Goal: Transaction & Acquisition: Obtain resource

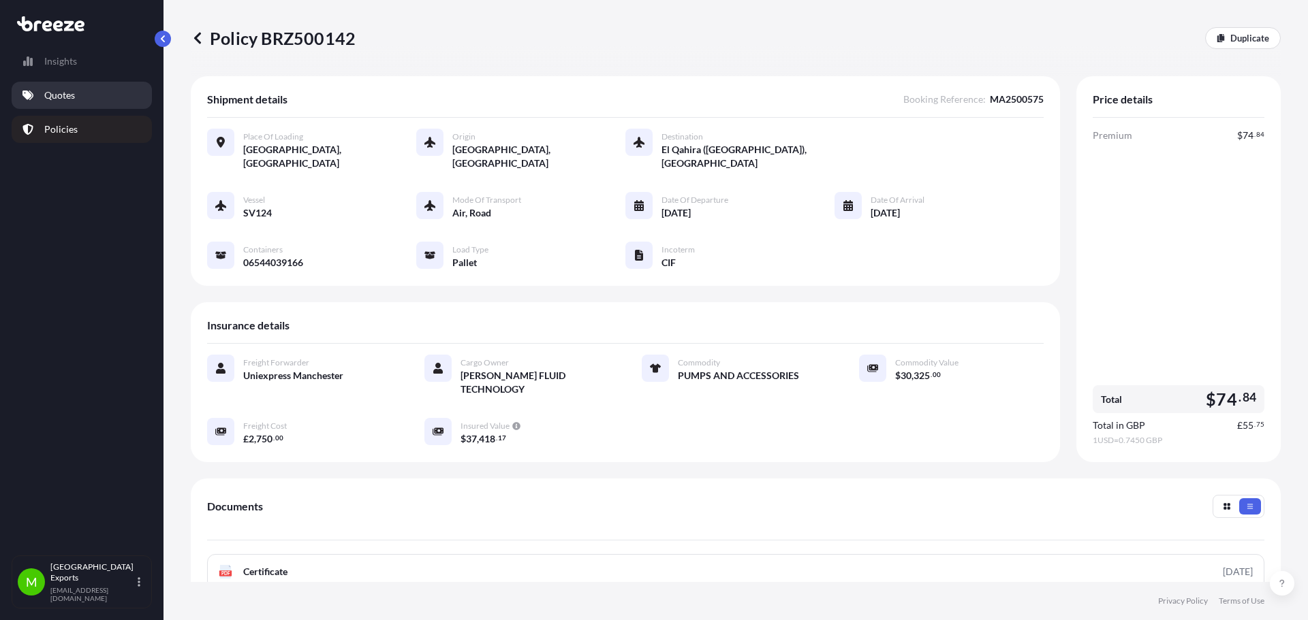
click at [68, 95] on p "Quotes" at bounding box center [59, 96] width 31 height 14
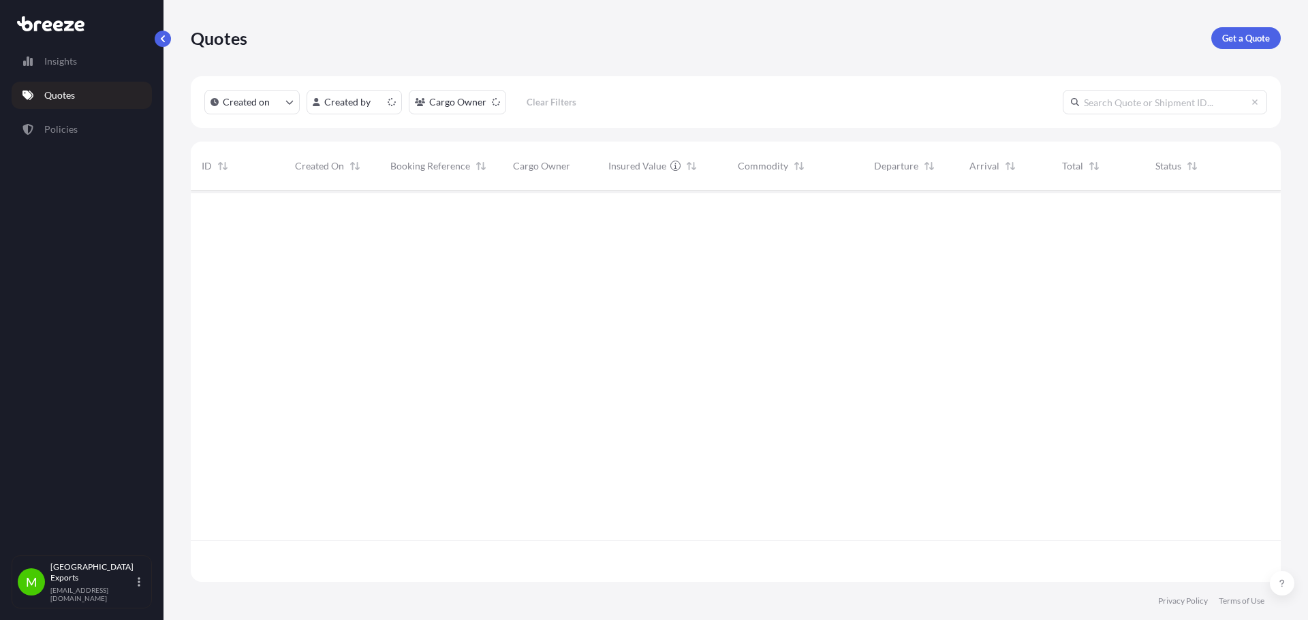
scroll to position [389, 1080]
click at [1233, 37] on p "Get a Quote" at bounding box center [1246, 38] width 48 height 14
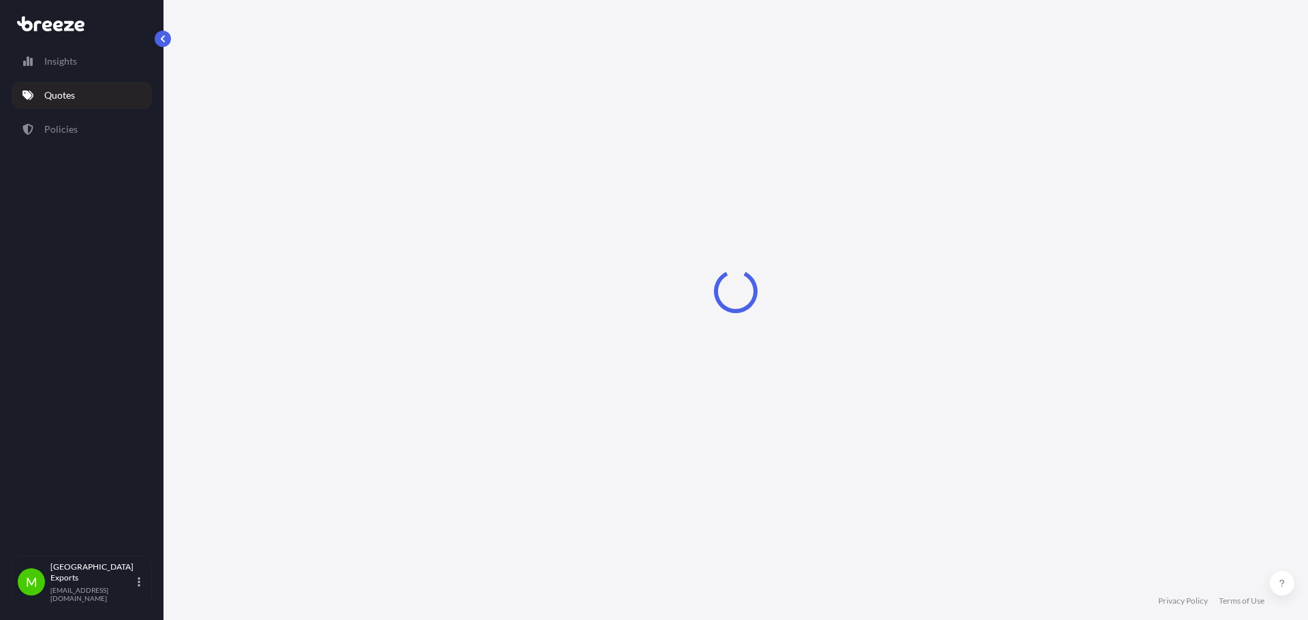
select select "Road"
select select "Sea"
select select "1"
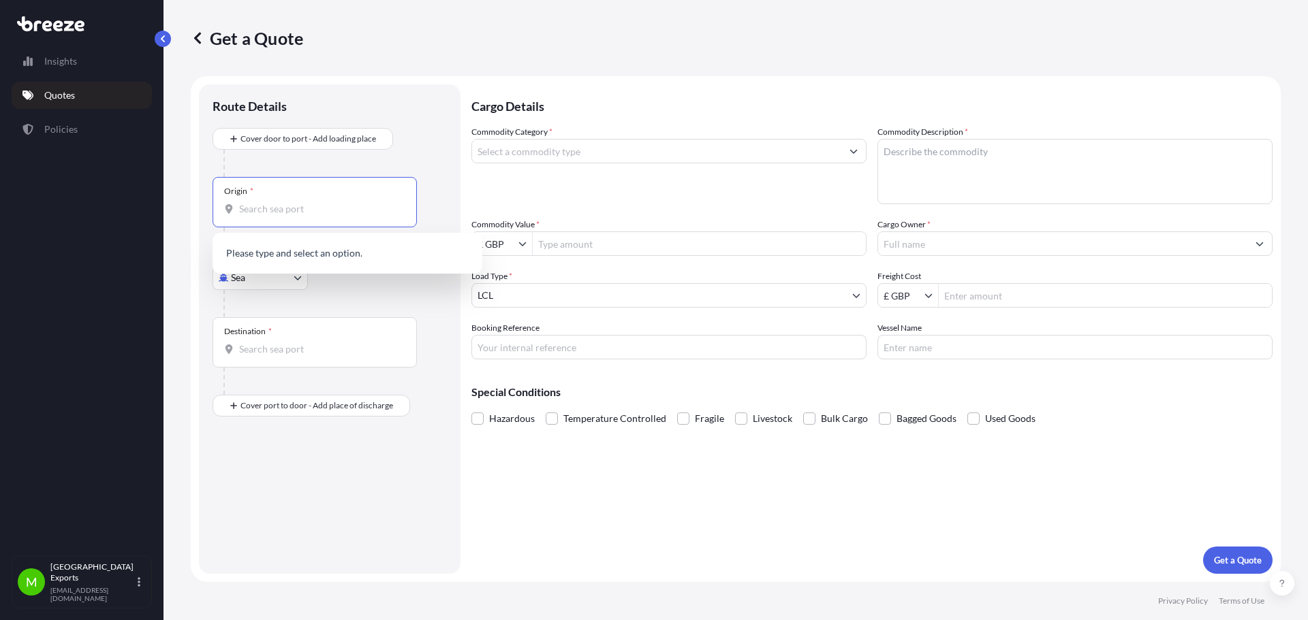
click at [285, 206] on input "Origin *" at bounding box center [319, 209] width 161 height 14
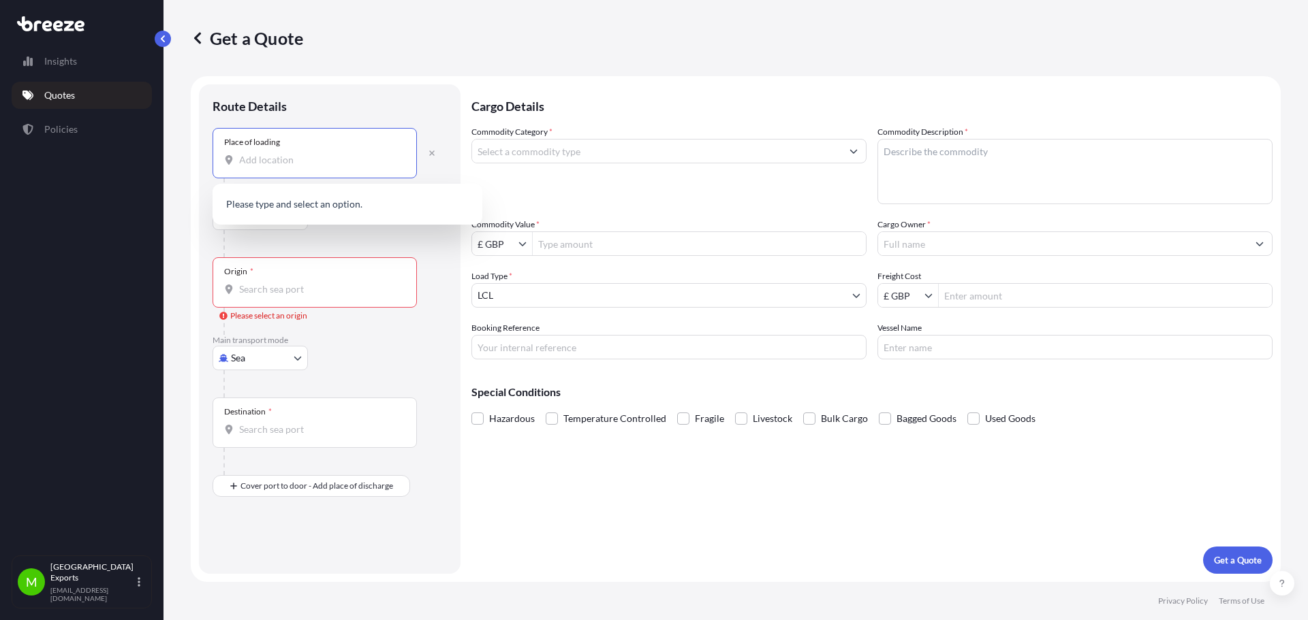
click at [302, 161] on input "Place of loading" at bounding box center [319, 160] width 161 height 14
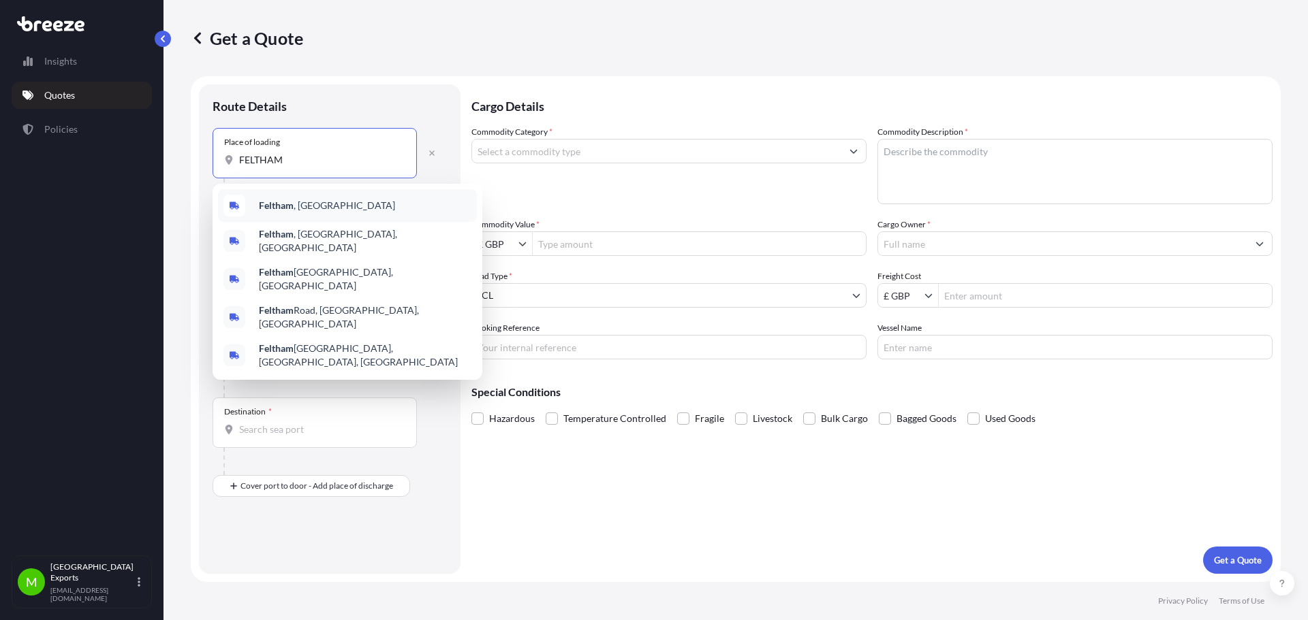
click at [304, 219] on div "[GEOGRAPHIC_DATA] , [GEOGRAPHIC_DATA]" at bounding box center [347, 205] width 259 height 33
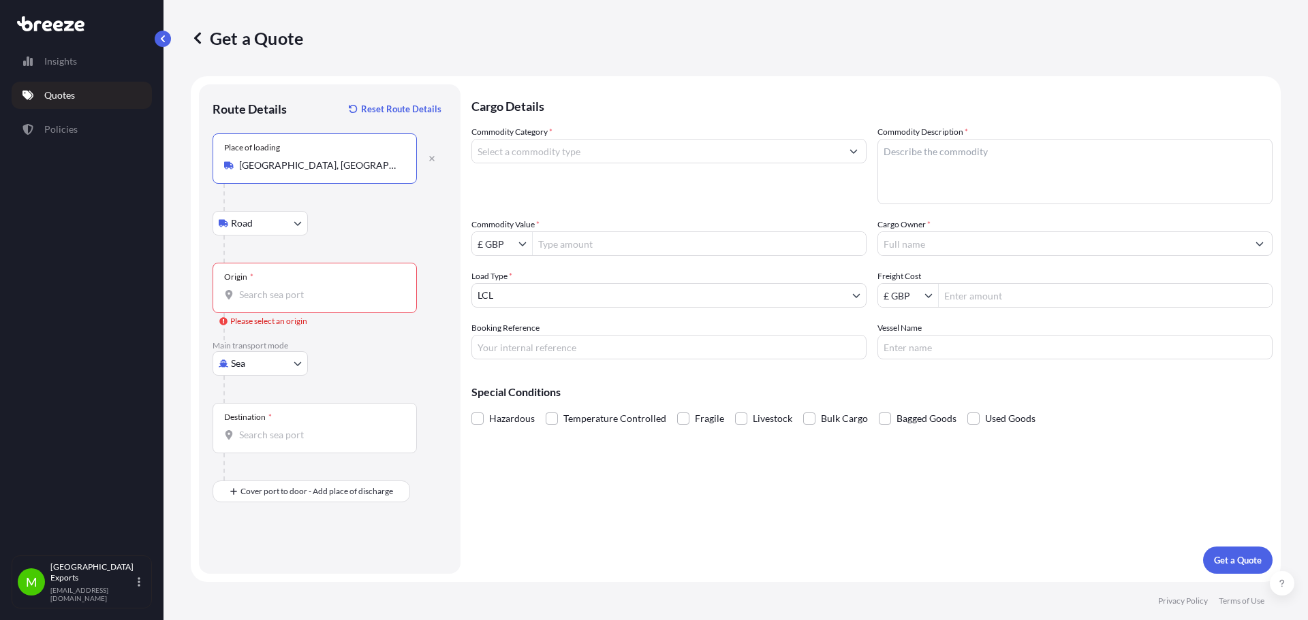
type input "[GEOGRAPHIC_DATA], [GEOGRAPHIC_DATA]"
click at [299, 287] on div "Origin *" at bounding box center [314, 288] width 204 height 50
click at [299, 288] on input "Origin * Please select an origin" at bounding box center [319, 295] width 161 height 14
click at [283, 367] on body "5 options available. 0 options available. Insights Quotes Policies M Manchester…" at bounding box center [654, 310] width 1308 height 620
click at [255, 426] on div "Air" at bounding box center [260, 423] width 84 height 25
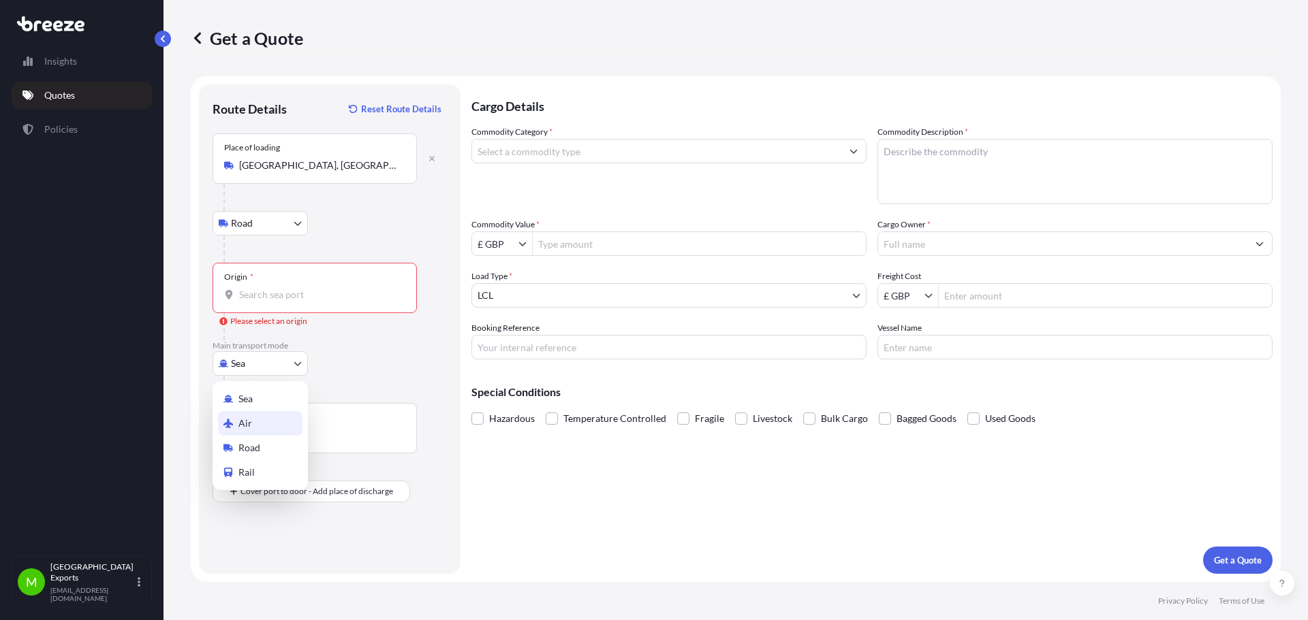
select select "Air"
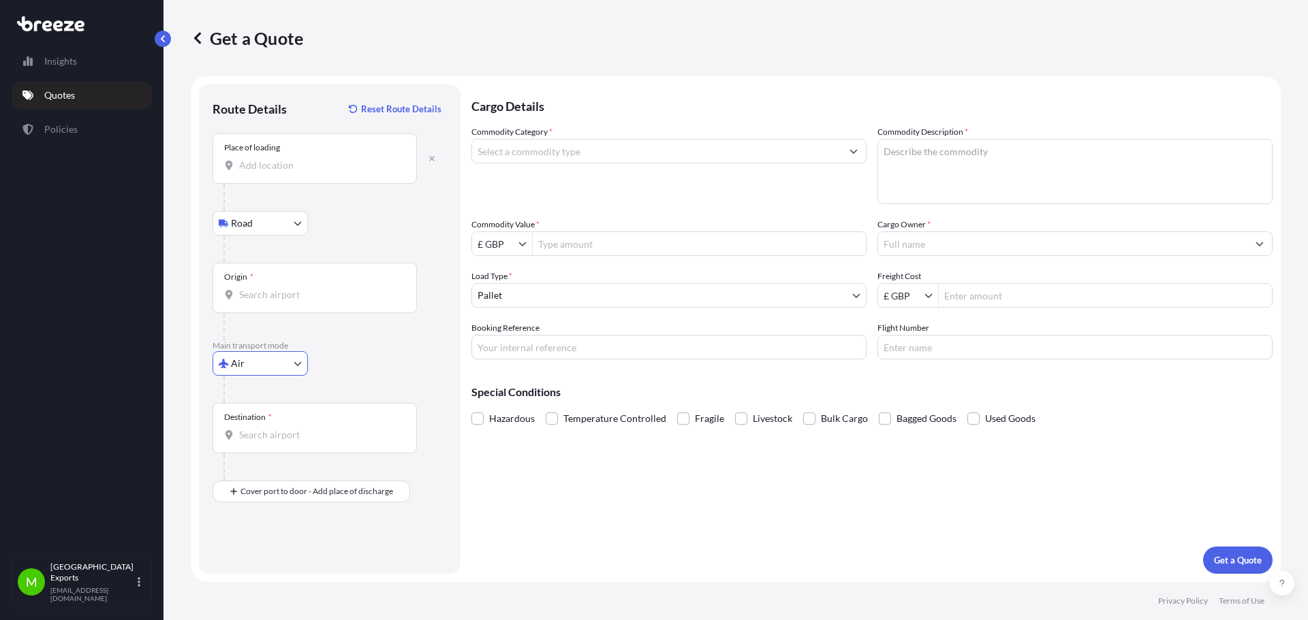
click at [321, 168] on input "Place of loading" at bounding box center [319, 166] width 161 height 14
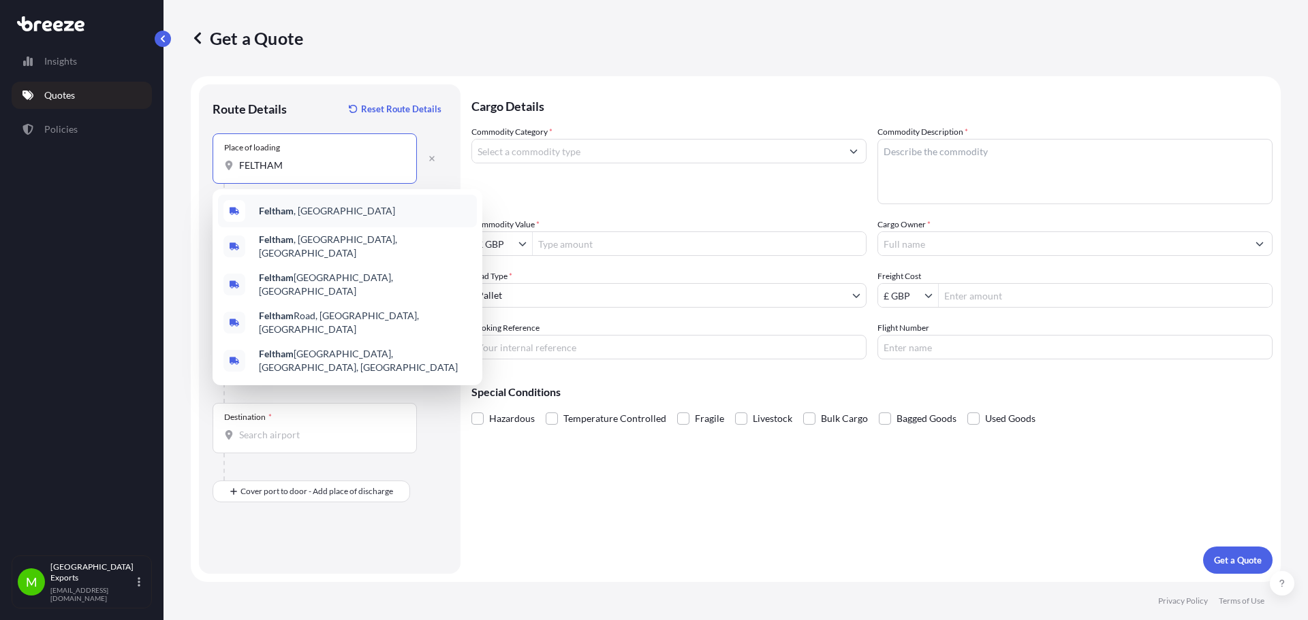
click at [314, 210] on div "[GEOGRAPHIC_DATA] , [GEOGRAPHIC_DATA]" at bounding box center [347, 211] width 259 height 33
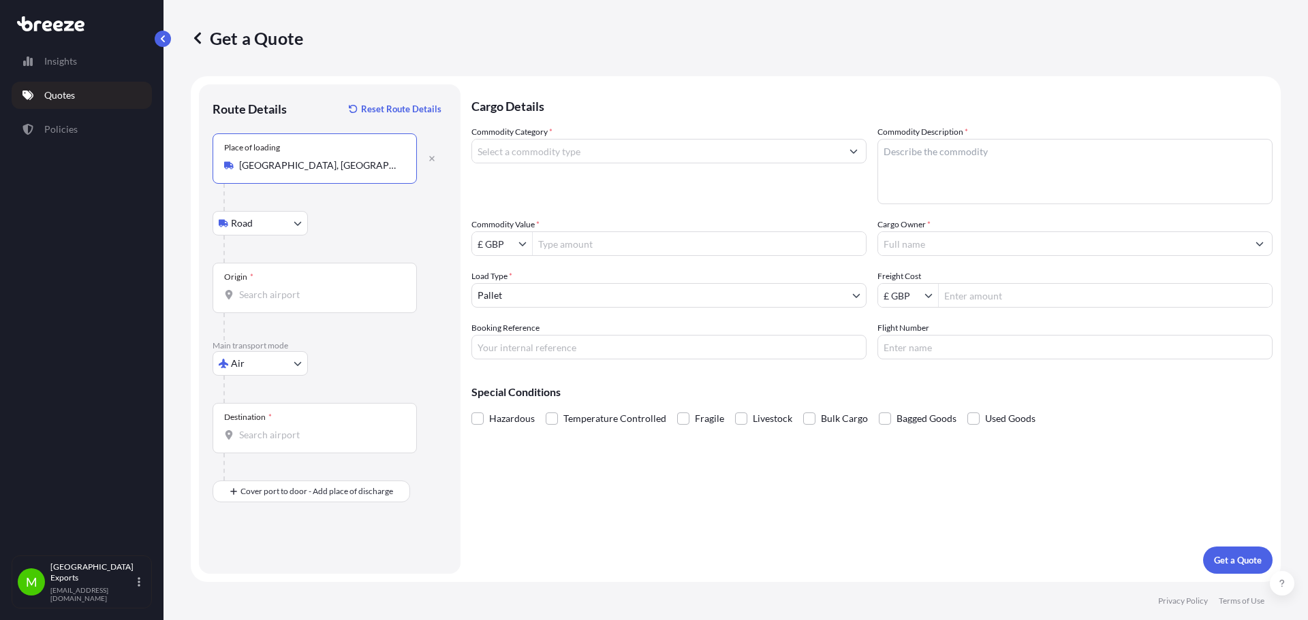
type input "[GEOGRAPHIC_DATA], [GEOGRAPHIC_DATA]"
click at [300, 281] on div "Origin *" at bounding box center [314, 288] width 204 height 50
click at [300, 288] on input "Origin *" at bounding box center [319, 295] width 161 height 14
drag, startPoint x: 351, startPoint y: 302, endPoint x: 293, endPoint y: 298, distance: 58.0
click at [293, 298] on div "Origin * [GEOGRAPHIC_DATA]" at bounding box center [314, 288] width 204 height 50
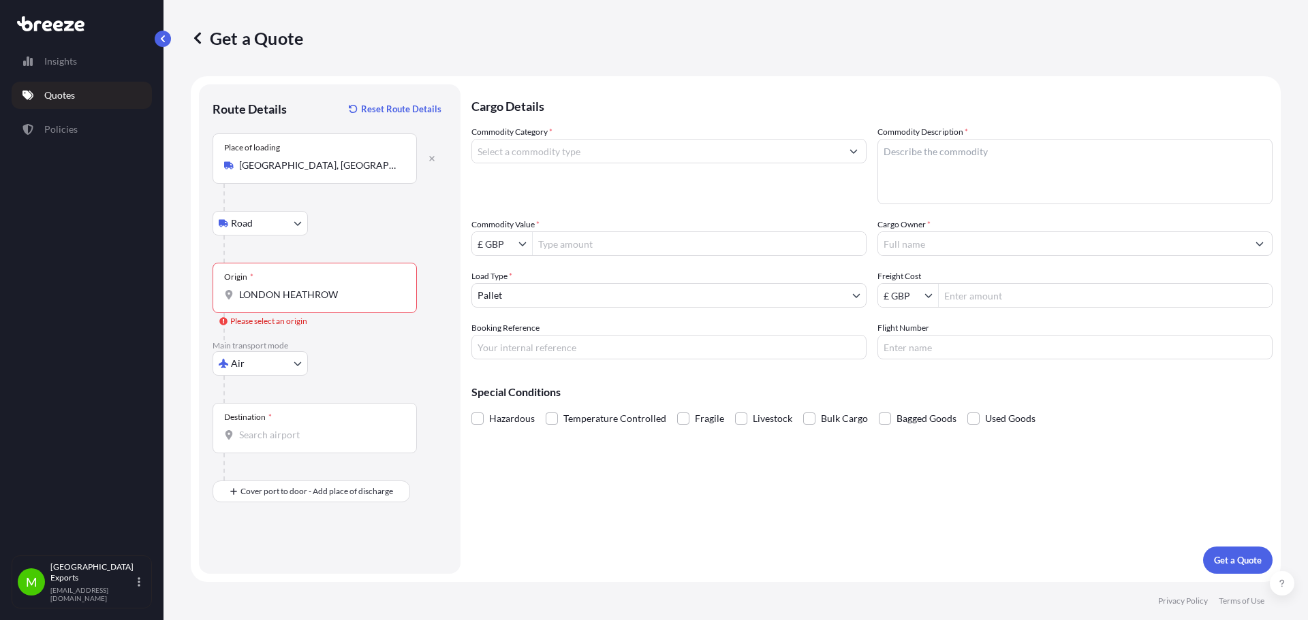
click at [293, 298] on input "LONDON HEATHROW" at bounding box center [319, 295] width 161 height 14
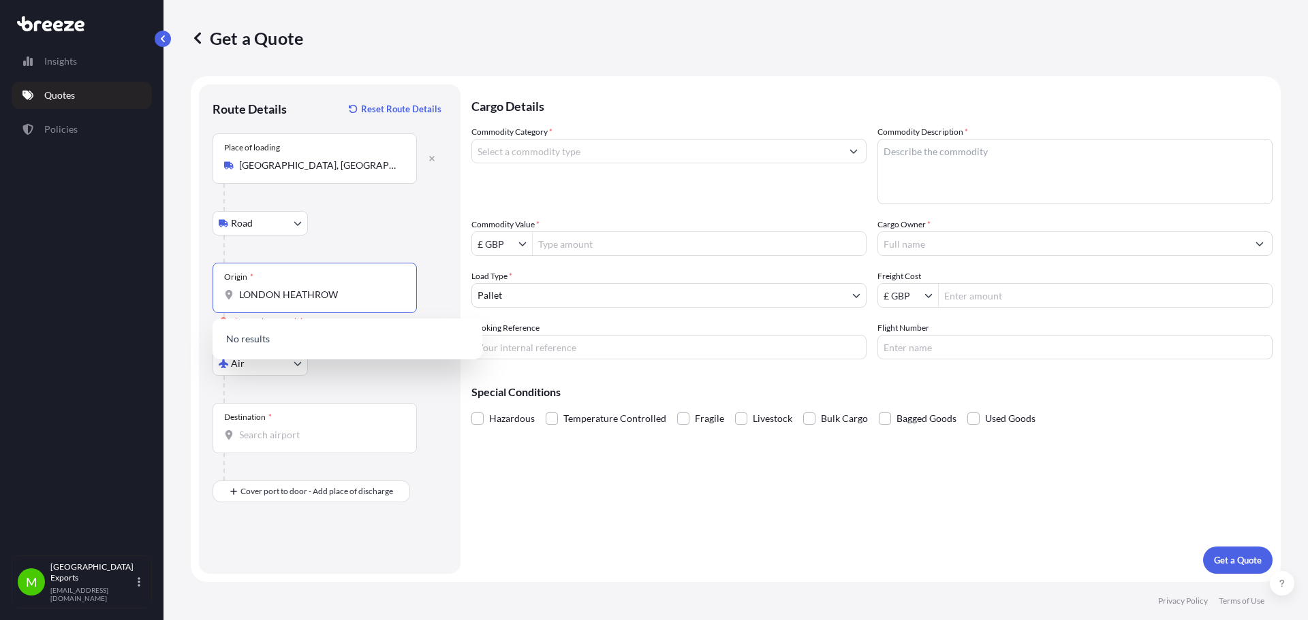
drag, startPoint x: 326, startPoint y: 298, endPoint x: 282, endPoint y: 300, distance: 43.6
click at [282, 300] on input "LONDON HEATHROW" at bounding box center [319, 295] width 161 height 14
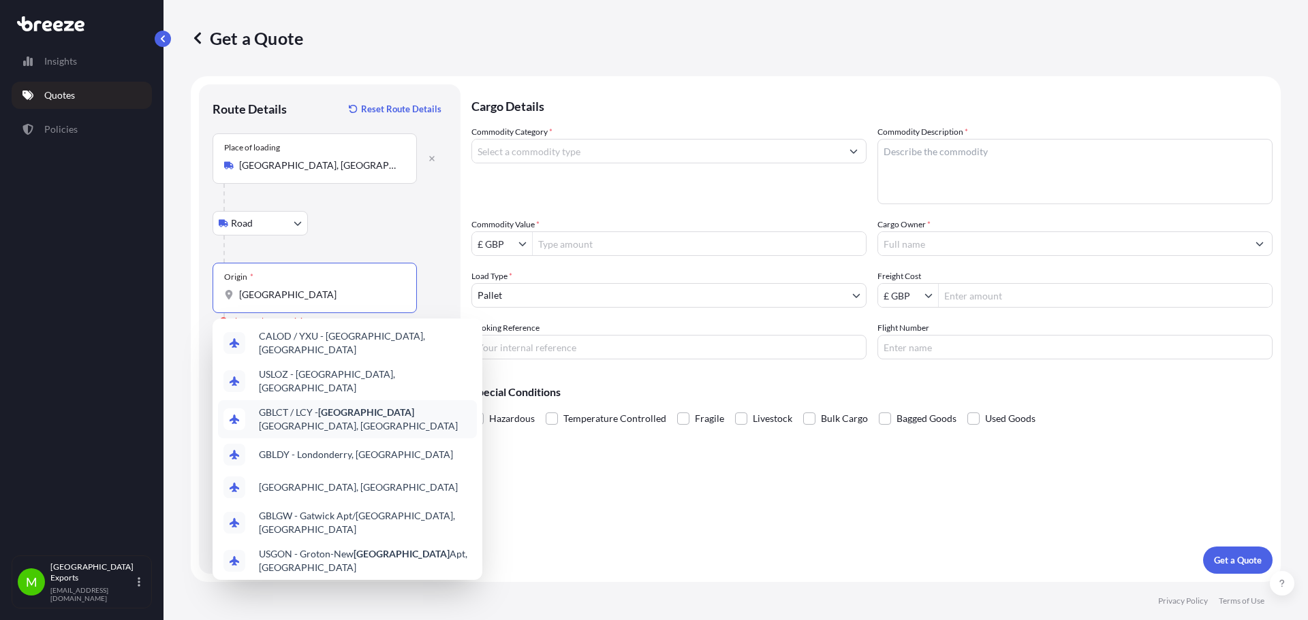
scroll to position [98, 0]
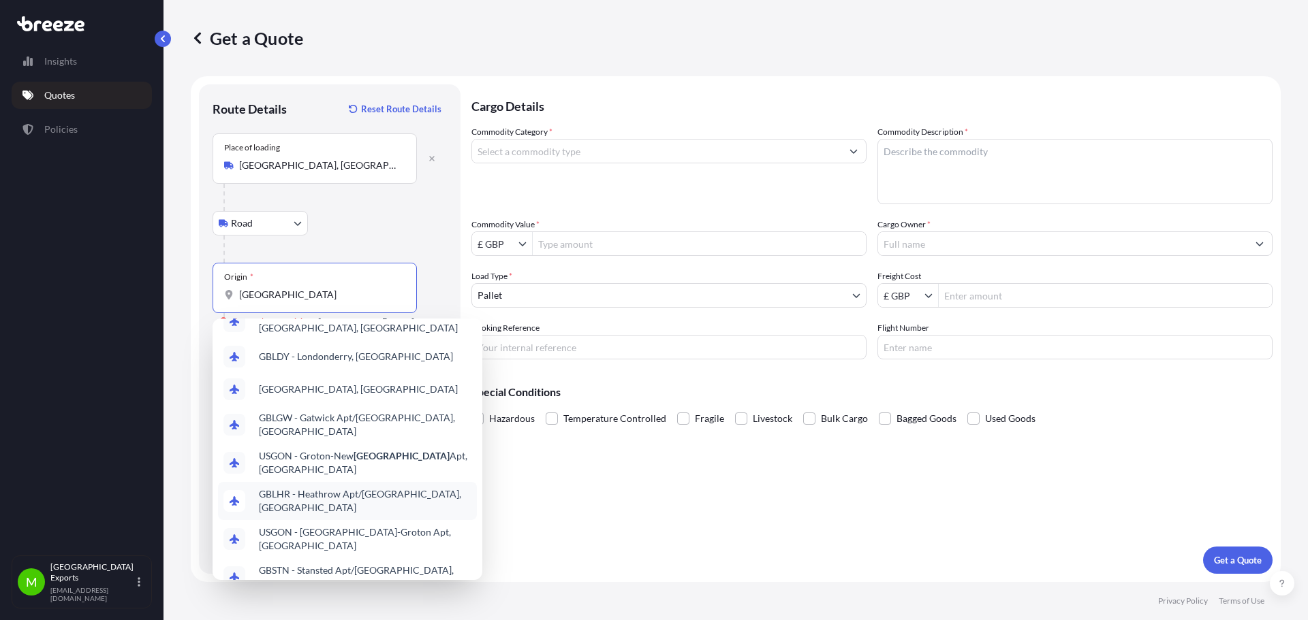
click at [364, 488] on span "GBLHR - Heathrow Apt/[GEOGRAPHIC_DATA], [GEOGRAPHIC_DATA]" at bounding box center [365, 501] width 212 height 27
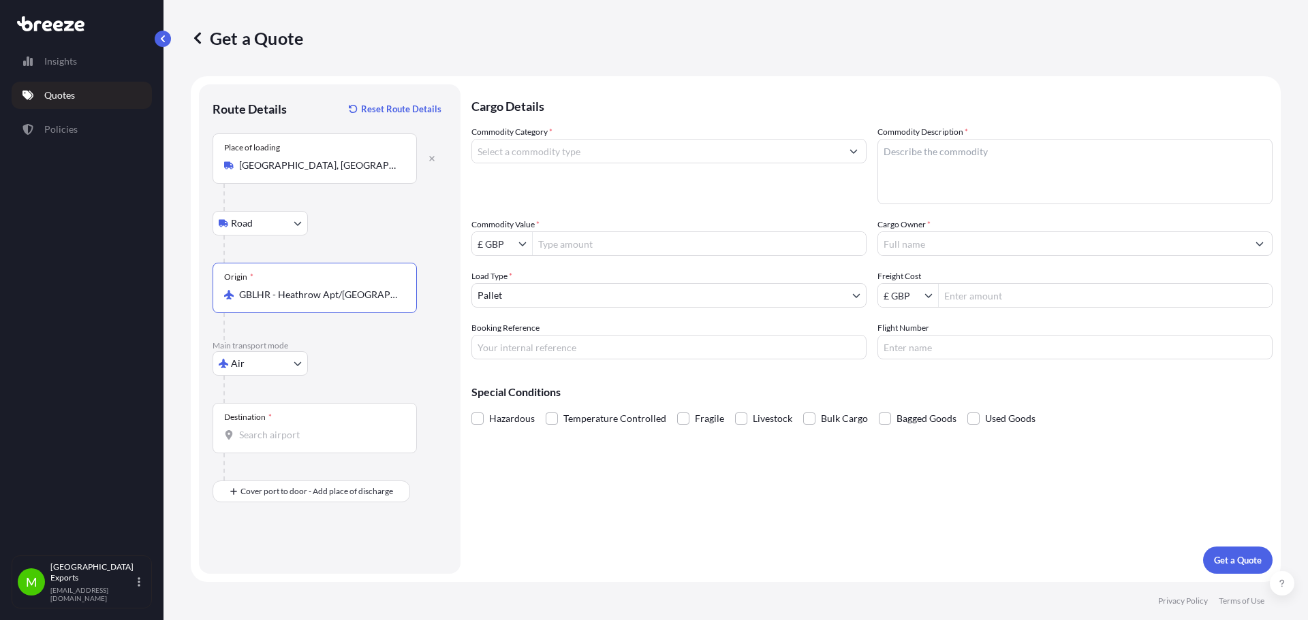
type input "GBLHR - Heathrow Apt/[GEOGRAPHIC_DATA], [GEOGRAPHIC_DATA]"
click at [294, 441] on div "Destination *" at bounding box center [314, 428] width 204 height 50
click at [294, 441] on input "Destination *" at bounding box center [319, 435] width 161 height 14
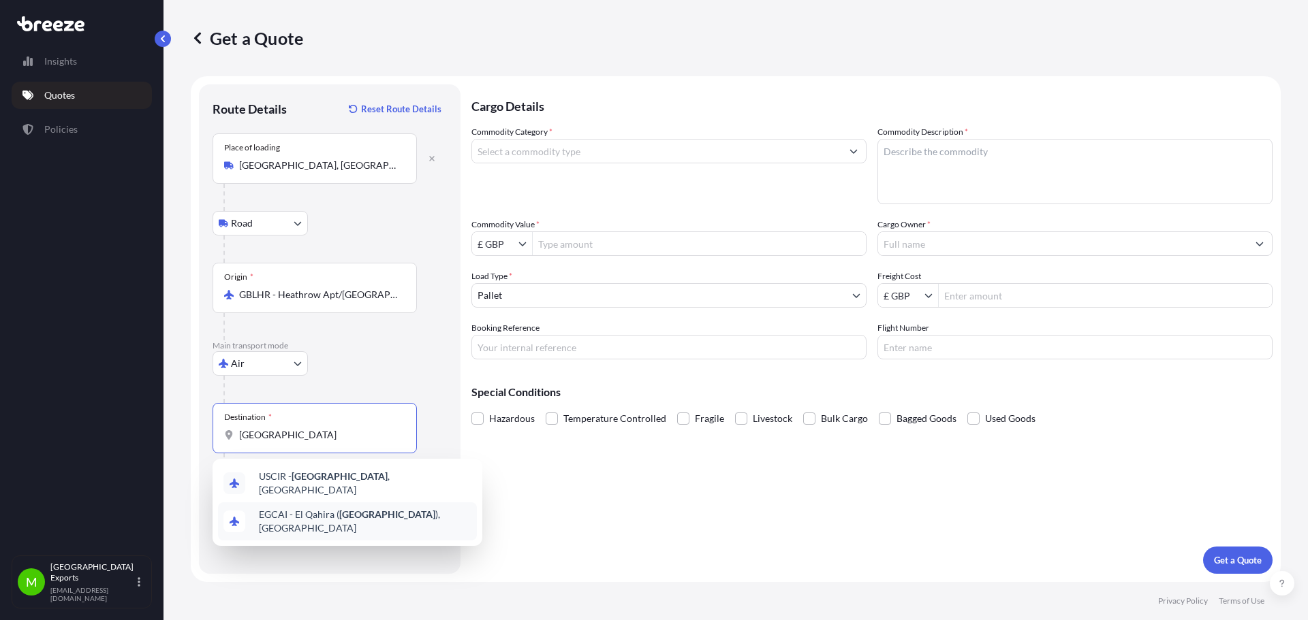
click at [327, 513] on span "EGCAI - [GEOGRAPHIC_DATA] ( [GEOGRAPHIC_DATA] ), [GEOGRAPHIC_DATA]" at bounding box center [365, 521] width 212 height 27
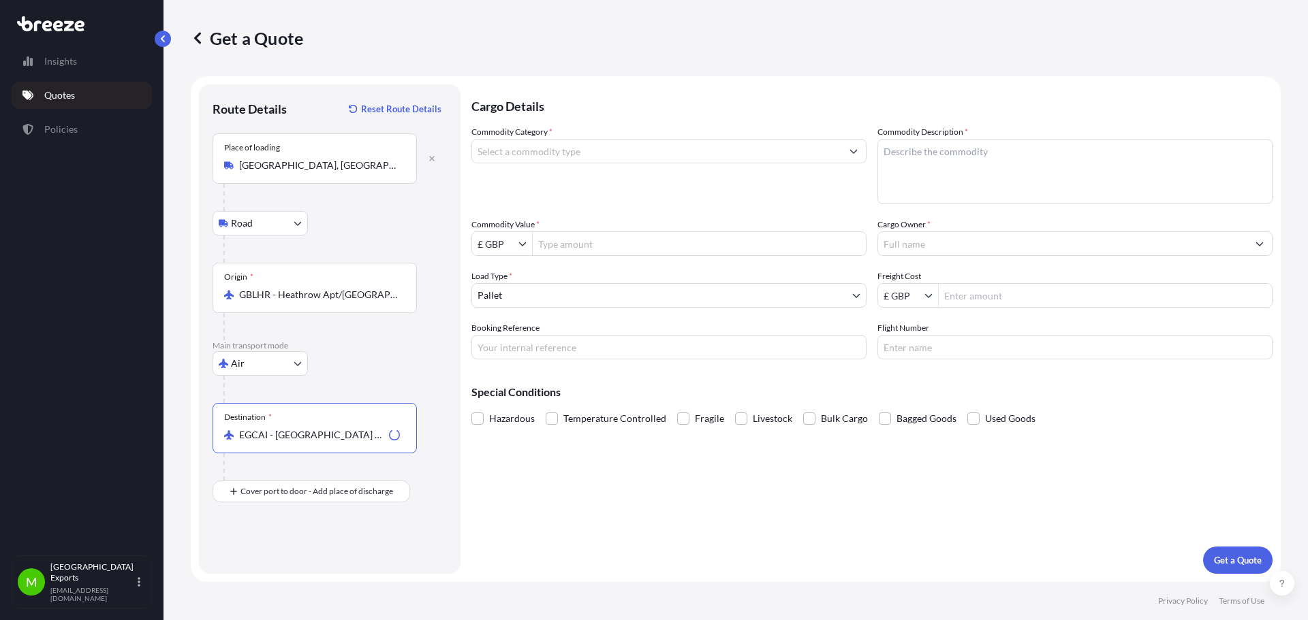
type input "EGCAI - [GEOGRAPHIC_DATA] ([GEOGRAPHIC_DATA]), [GEOGRAPHIC_DATA]"
click at [558, 155] on input "Commodity Category *" at bounding box center [656, 151] width 369 height 25
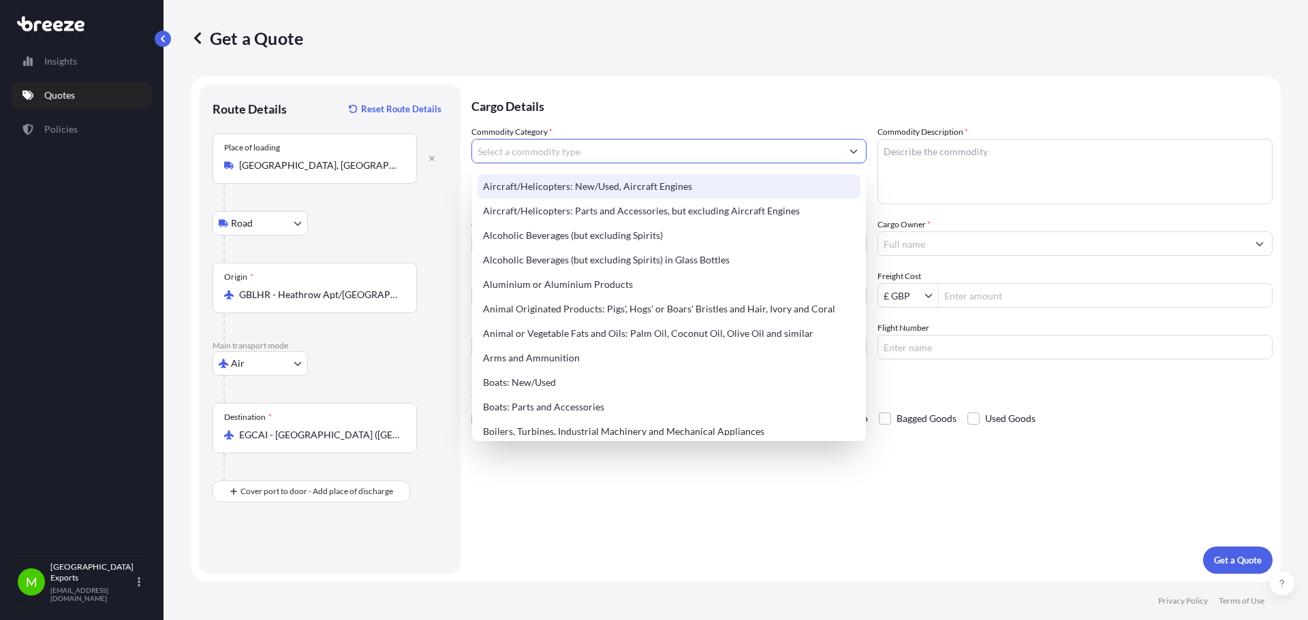
click at [686, 148] on input "Commodity Category *" at bounding box center [656, 151] width 369 height 25
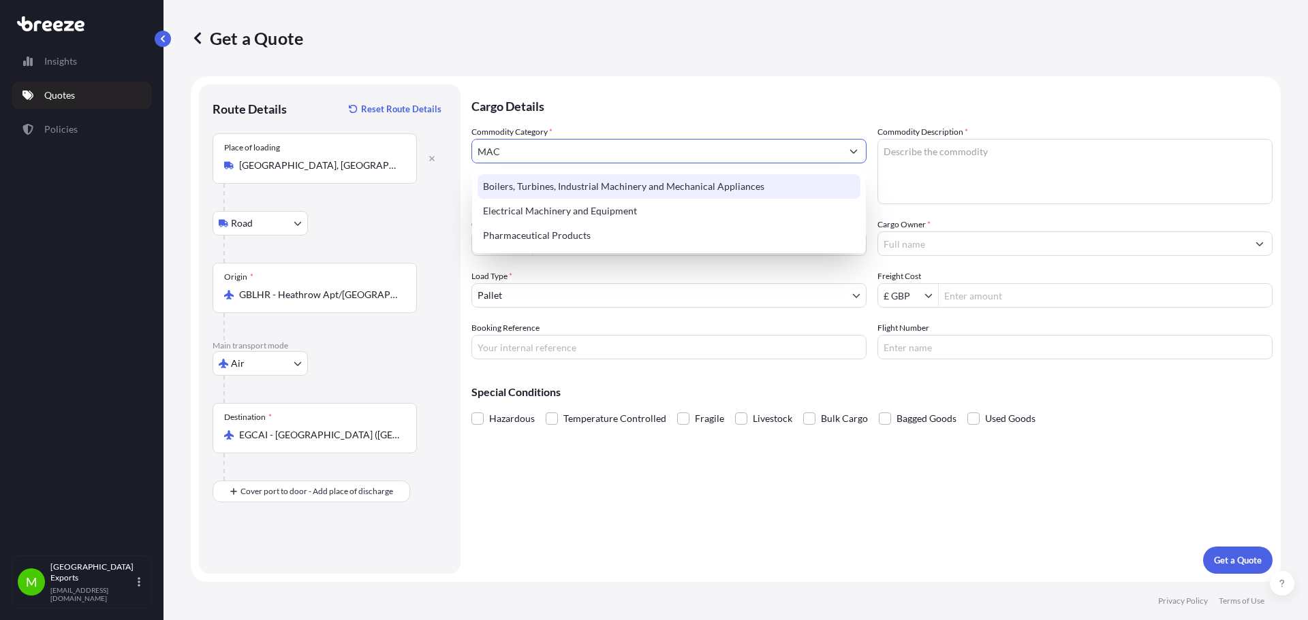
click at [676, 194] on div "Boilers, Turbines, Industrial Machinery and Mechanical Appliances" at bounding box center [668, 186] width 383 height 25
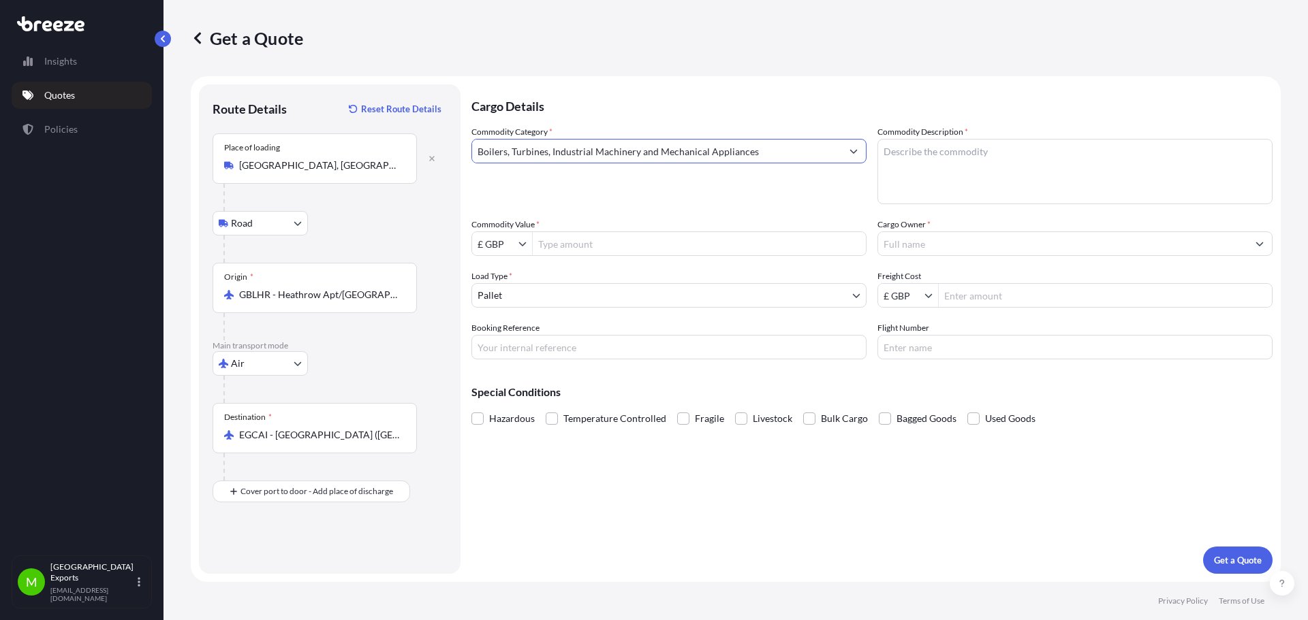
type input "Boilers, Turbines, Industrial Machinery and Mechanical Appliances"
click at [951, 170] on textarea "Commodity Description *" at bounding box center [1074, 171] width 395 height 65
click at [1015, 184] on textarea "Commodity Description *" at bounding box center [1074, 171] width 395 height 65
paste textarea "DCU MOTORIZED VALVES"
click at [969, 174] on textarea "DCU MOTORIZED VALVES" at bounding box center [1074, 171] width 395 height 65
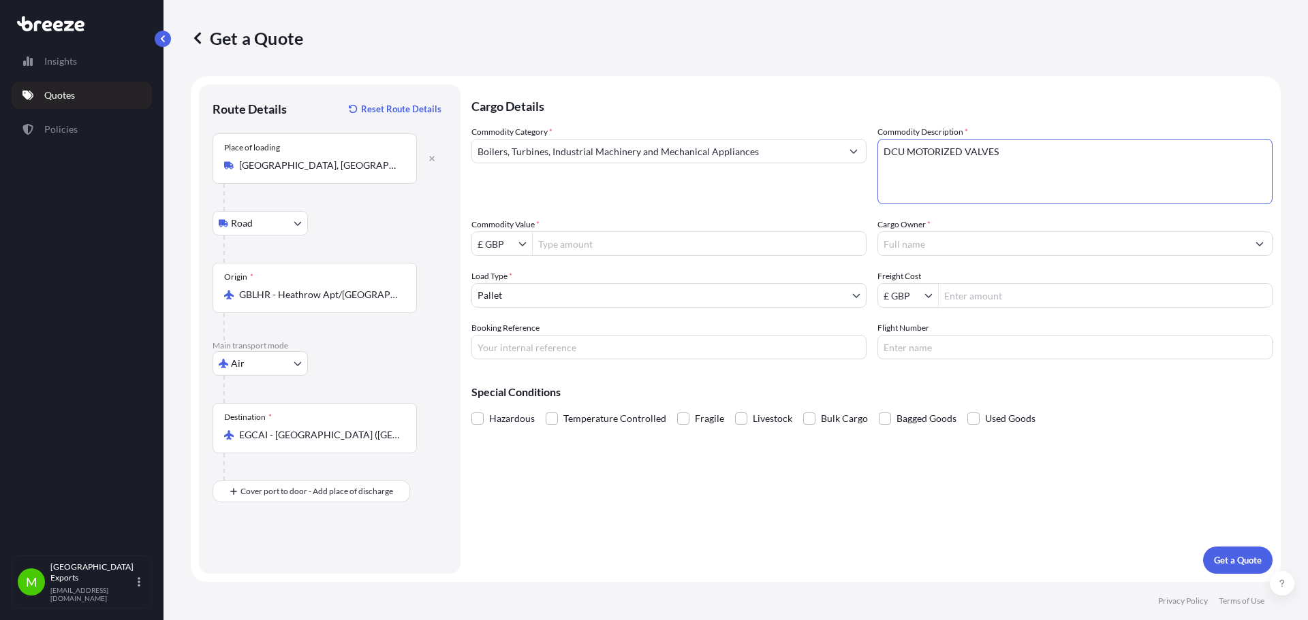
paste textarea "HAND/AUTO MECHANISM"
type textarea "DCU MOTORIZED VALVES HAND/AUTO MECHANISM"
click at [578, 247] on input "Commodity Value *" at bounding box center [699, 244] width 333 height 25
type input "8"
type input "8,745"
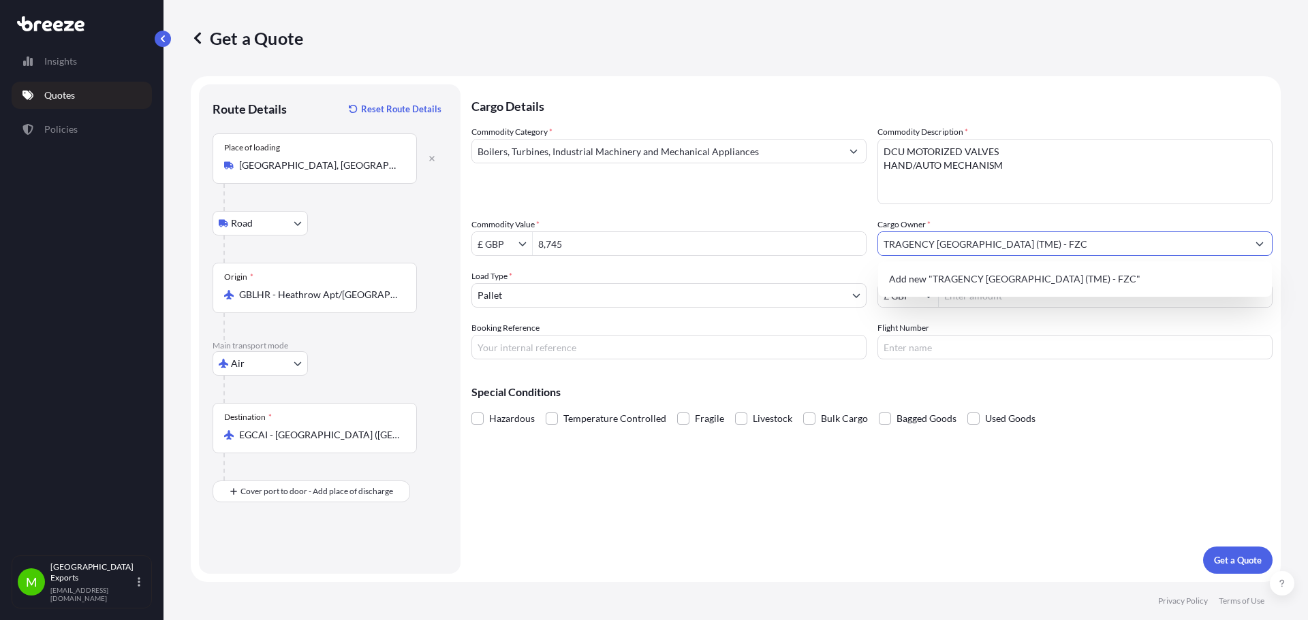
type input "TRAGENCY [GEOGRAPHIC_DATA] (TME) - FZC"
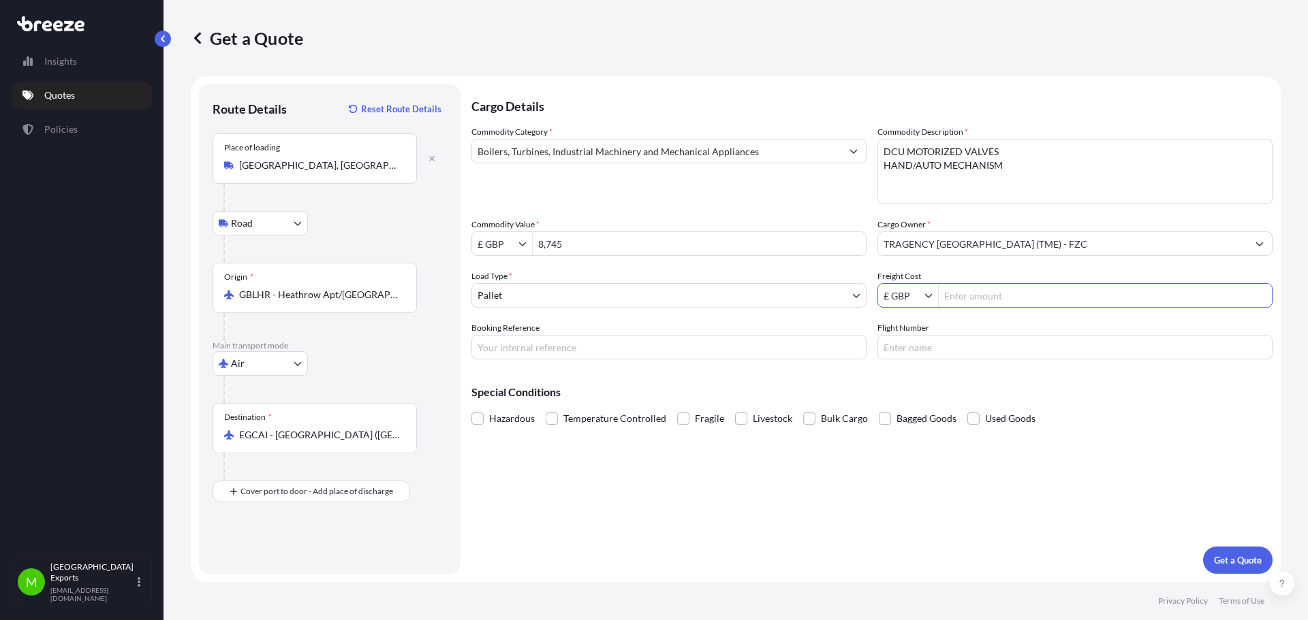
click at [813, 291] on body "0 options available. 1 option available. 0 options available. 1 option availabl…" at bounding box center [654, 310] width 1308 height 620
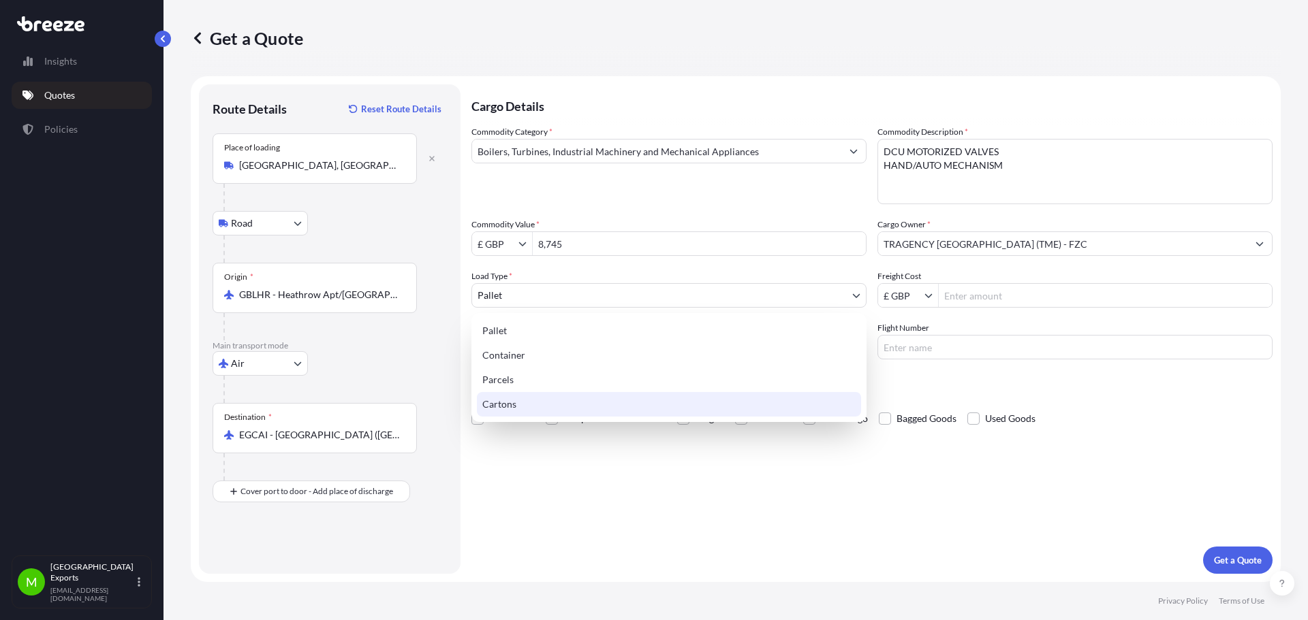
click at [627, 407] on div "Cartons" at bounding box center [669, 404] width 384 height 25
select select "4"
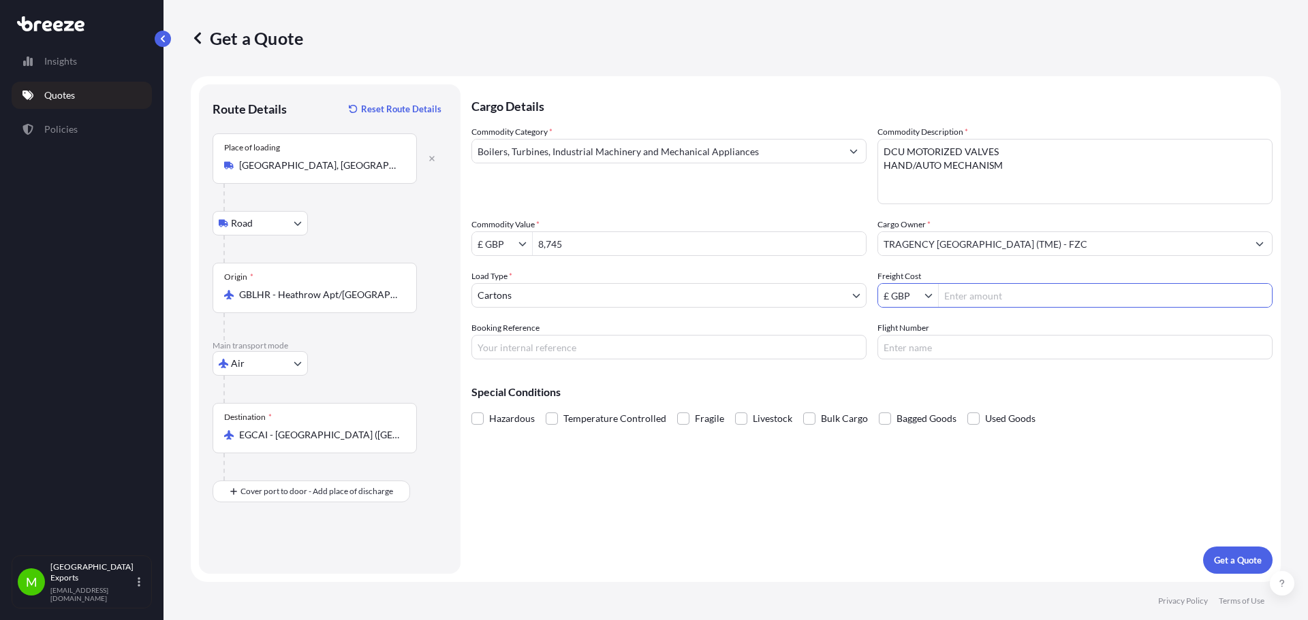
click at [1020, 296] on input "Freight Cost" at bounding box center [1105, 295] width 333 height 25
click at [958, 290] on input "Freight Cost" at bounding box center [1105, 295] width 333 height 25
type input "235"
type input "MA2500589"
type input "EY068"
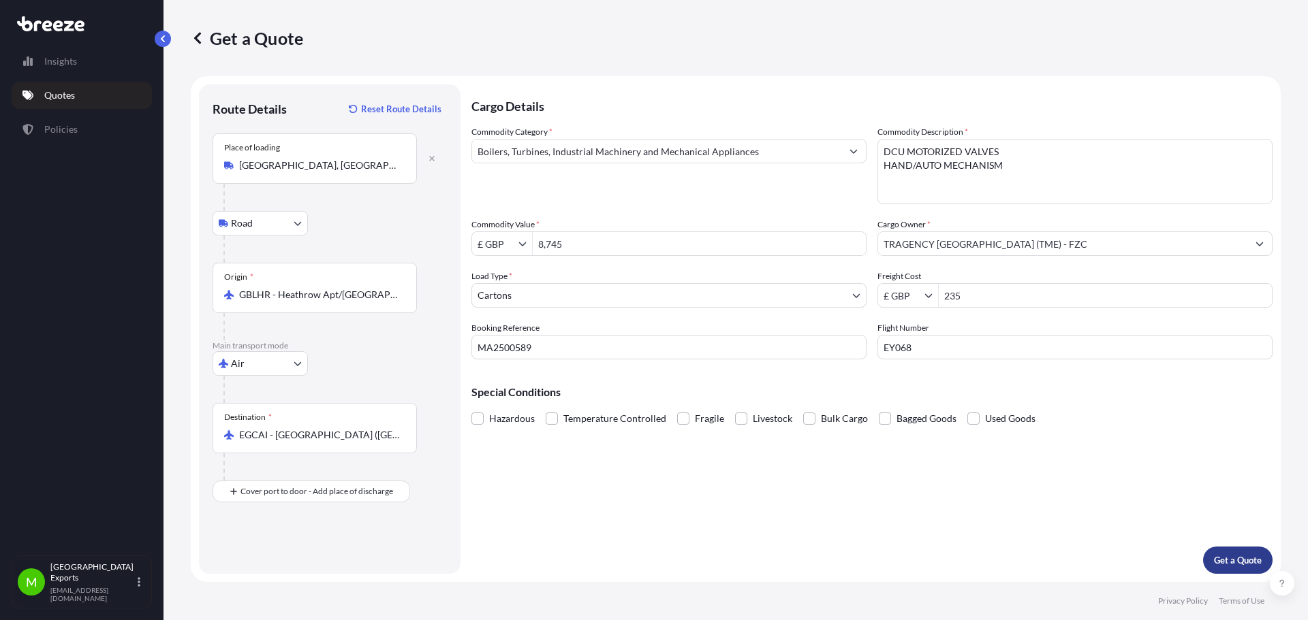
click at [1231, 558] on p "Get a Quote" at bounding box center [1238, 561] width 48 height 14
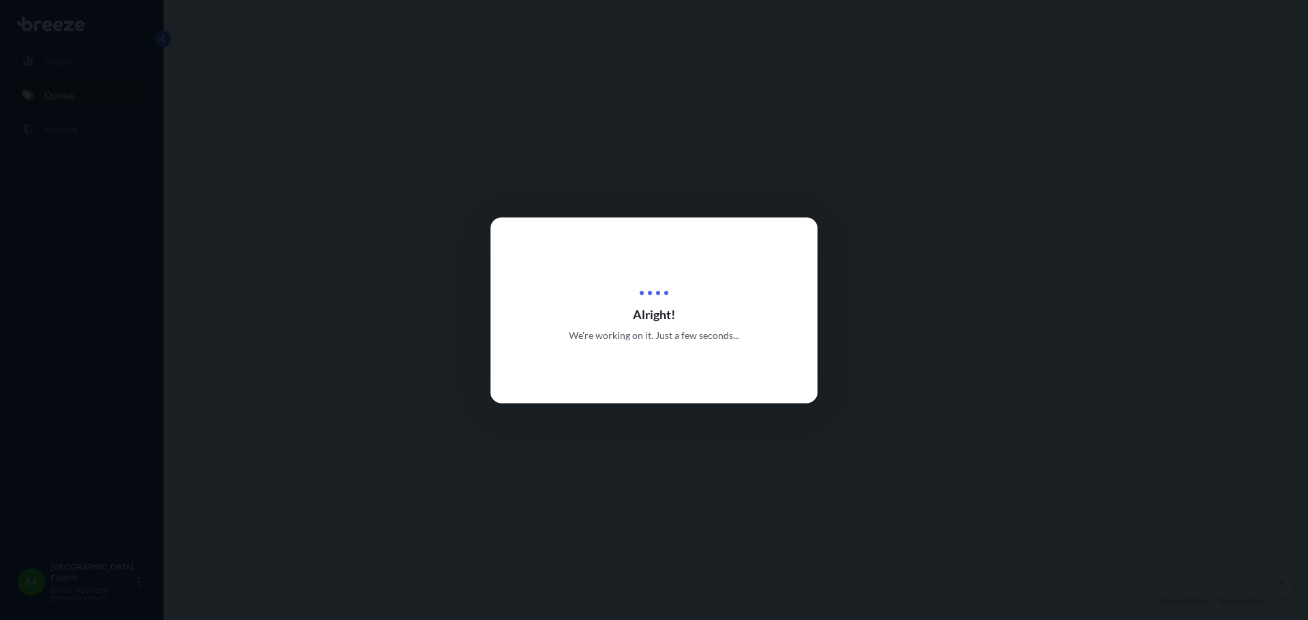
select select "Road"
select select "Air"
select select "4"
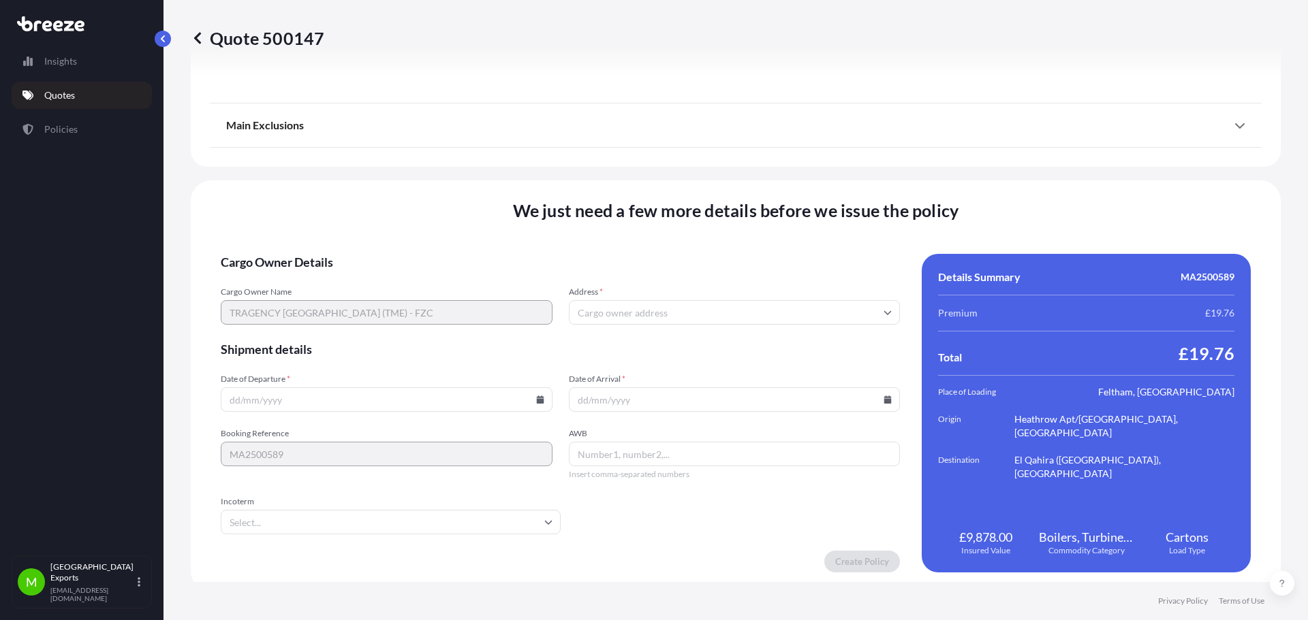
scroll to position [1650, 0]
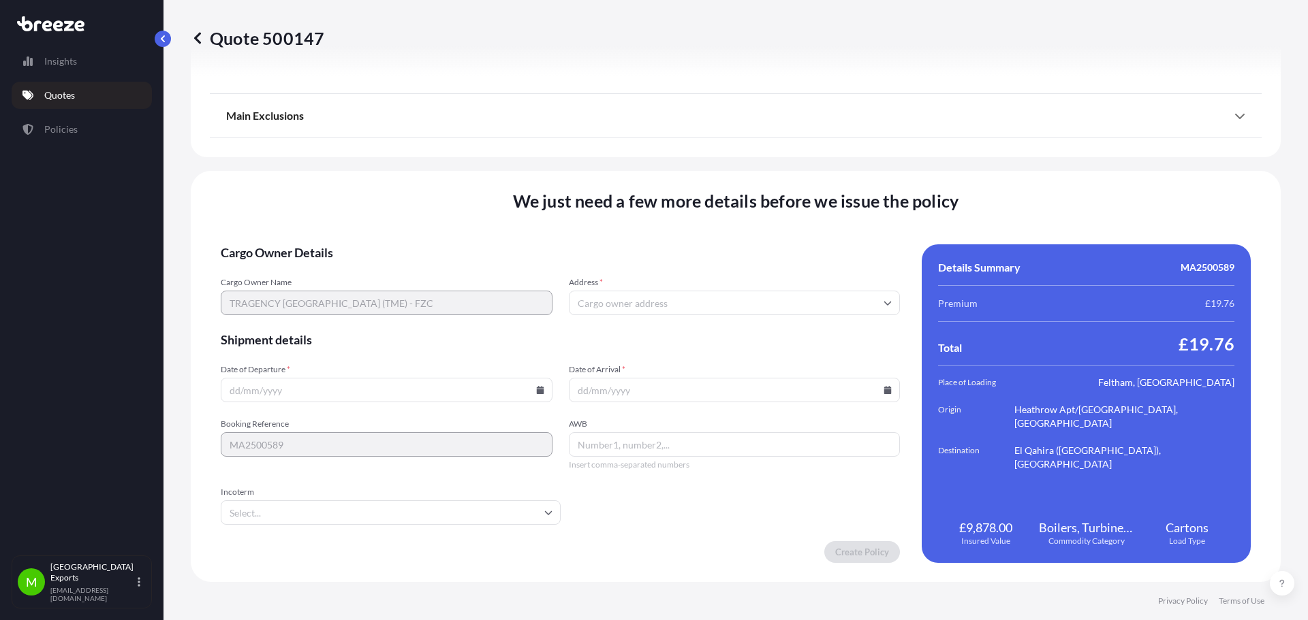
click at [652, 319] on form "Cargo Owner Details Cargo Owner Name TRAGENCY [GEOGRAPHIC_DATA] (TME) - FZC Add…" at bounding box center [560, 404] width 679 height 319
click at [656, 313] on input "Address *" at bounding box center [735, 303] width 332 height 25
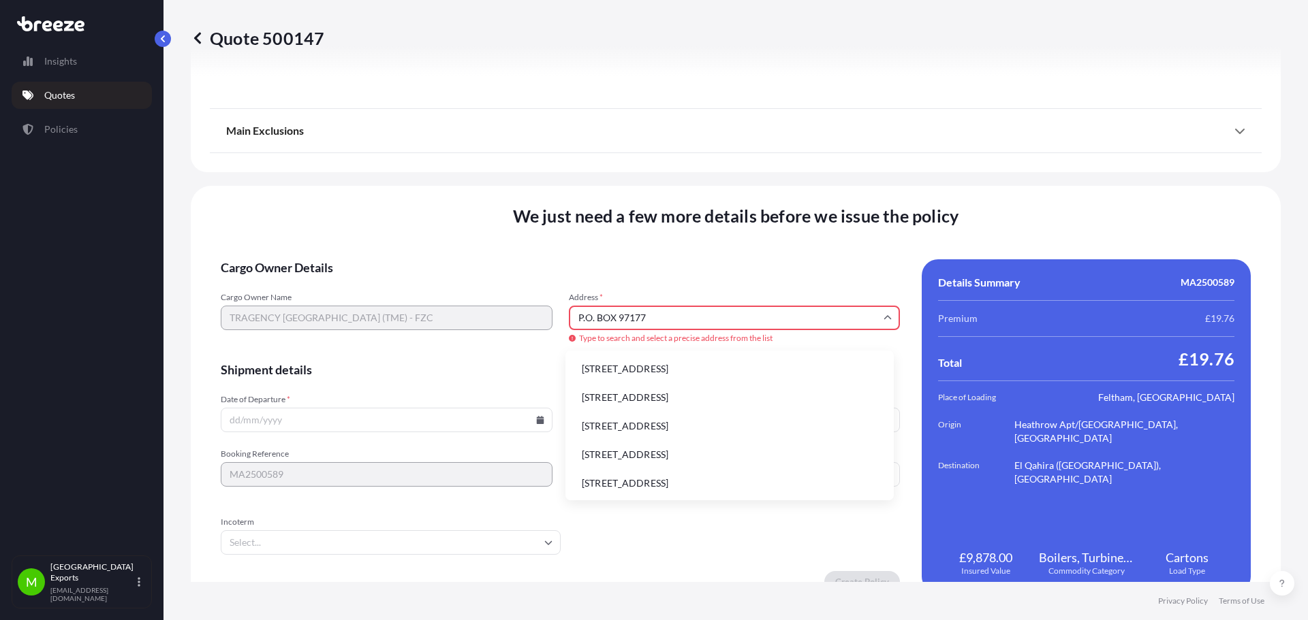
scroll to position [1, 0]
click at [527, 318] on div "Cargo Owner Name TRAGENCY [GEOGRAPHIC_DATA] (TME) - FZC Address * P.O. BOX 9717…" at bounding box center [560, 318] width 679 height 53
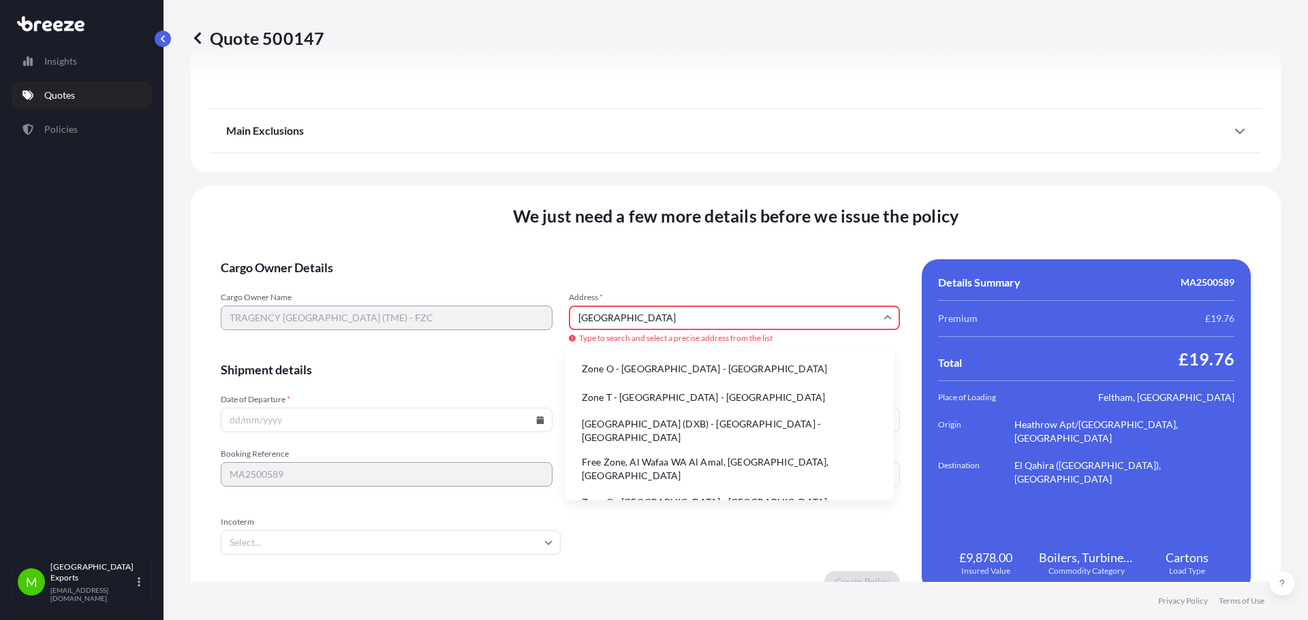
click at [693, 426] on li "[GEOGRAPHIC_DATA] (DXB) - [GEOGRAPHIC_DATA] - [GEOGRAPHIC_DATA]" at bounding box center [729, 430] width 317 height 35
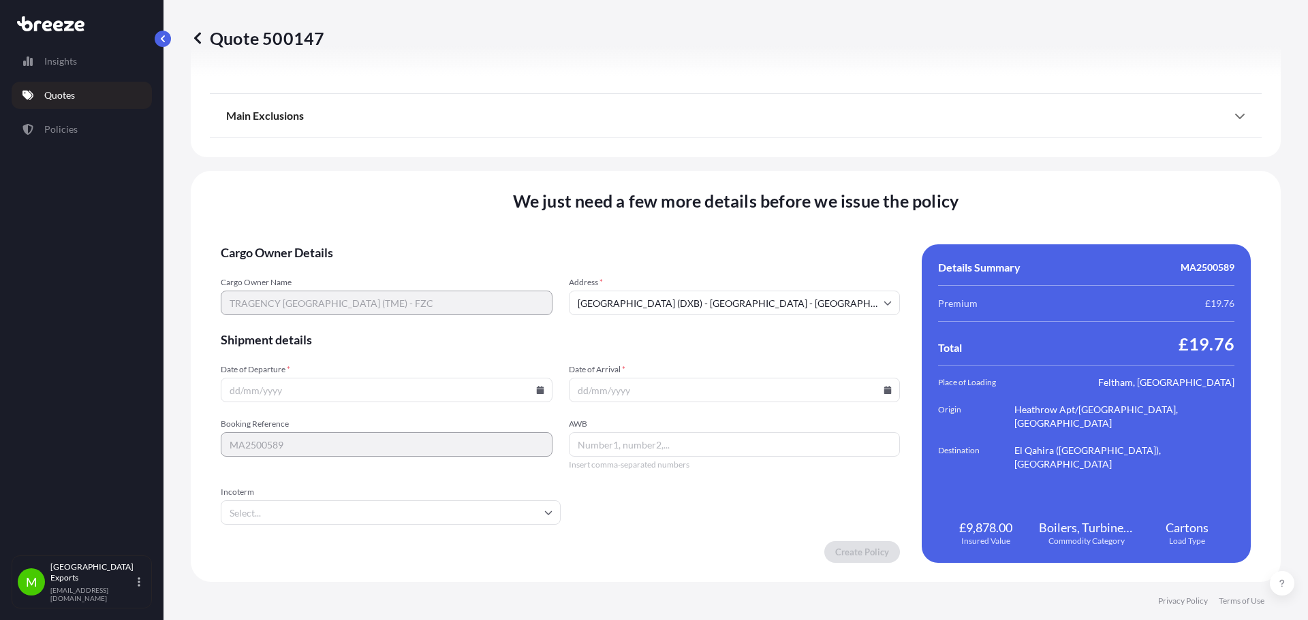
type input "[GEOGRAPHIC_DATA] - [GEOGRAPHIC_DATA]"
click at [417, 396] on input "Date of Departure *" at bounding box center [387, 390] width 332 height 25
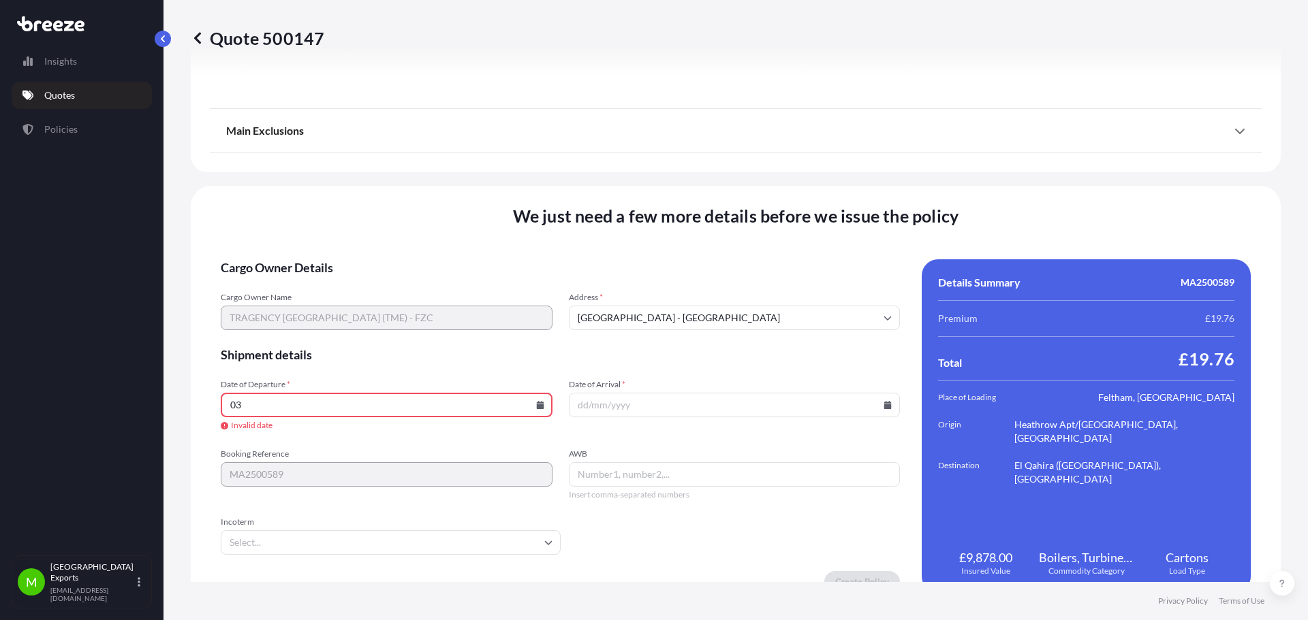
type input "0"
click at [536, 403] on icon at bounding box center [540, 405] width 8 height 8
click at [452, 334] on button "4" at bounding box center [448, 336] width 22 height 22
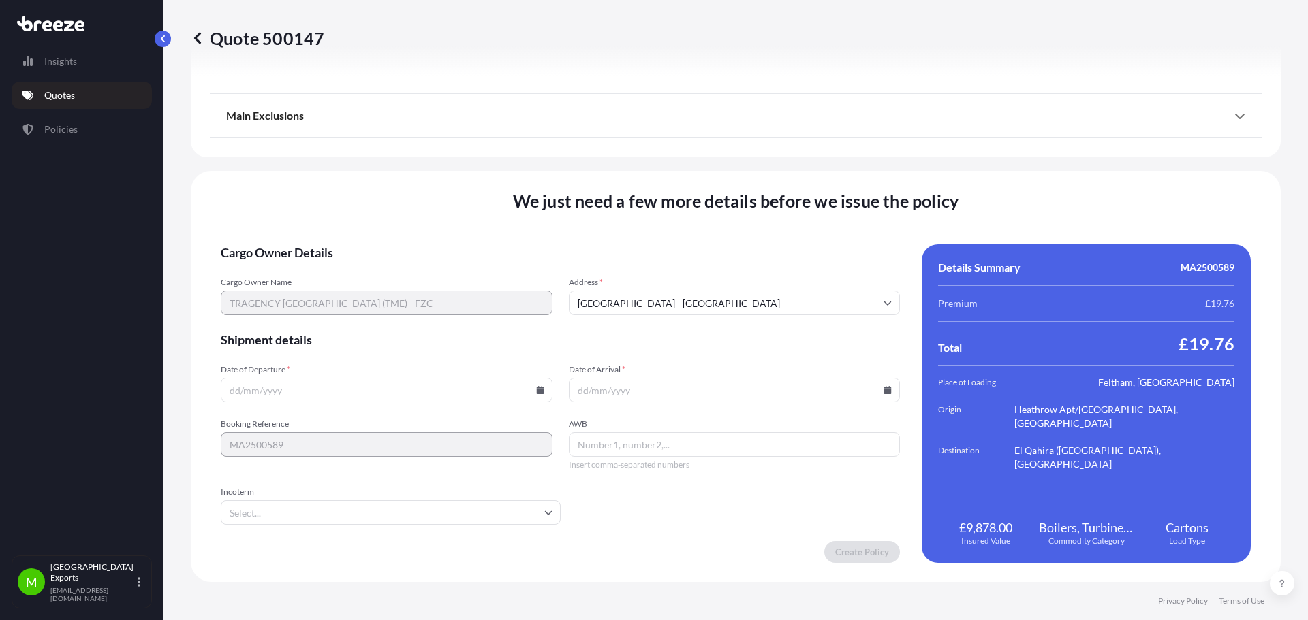
type input "[DATE]"
click at [620, 376] on div "Date of Arrival *" at bounding box center [735, 383] width 332 height 38
click at [616, 388] on input "Date of Arrival *" at bounding box center [735, 390] width 332 height 25
click at [884, 391] on icon at bounding box center [887, 390] width 7 height 8
click at [823, 166] on button at bounding box center [822, 161] width 22 height 22
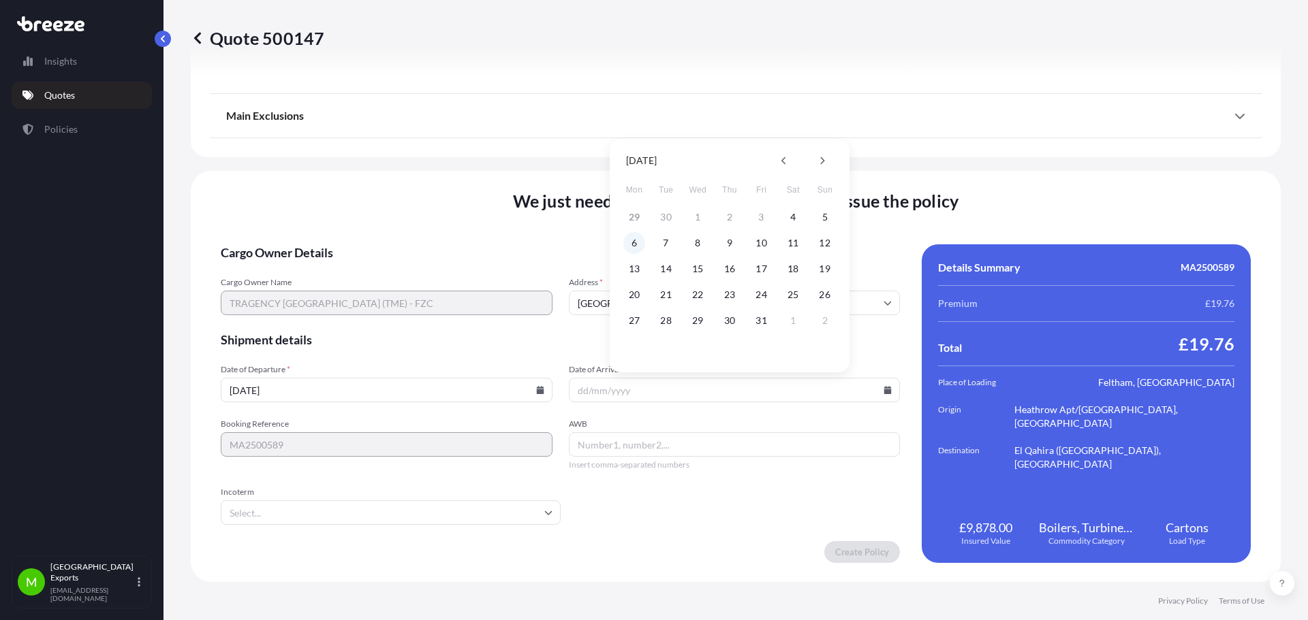
click at [635, 249] on button "6" at bounding box center [634, 243] width 22 height 22
type input "[DATE]"
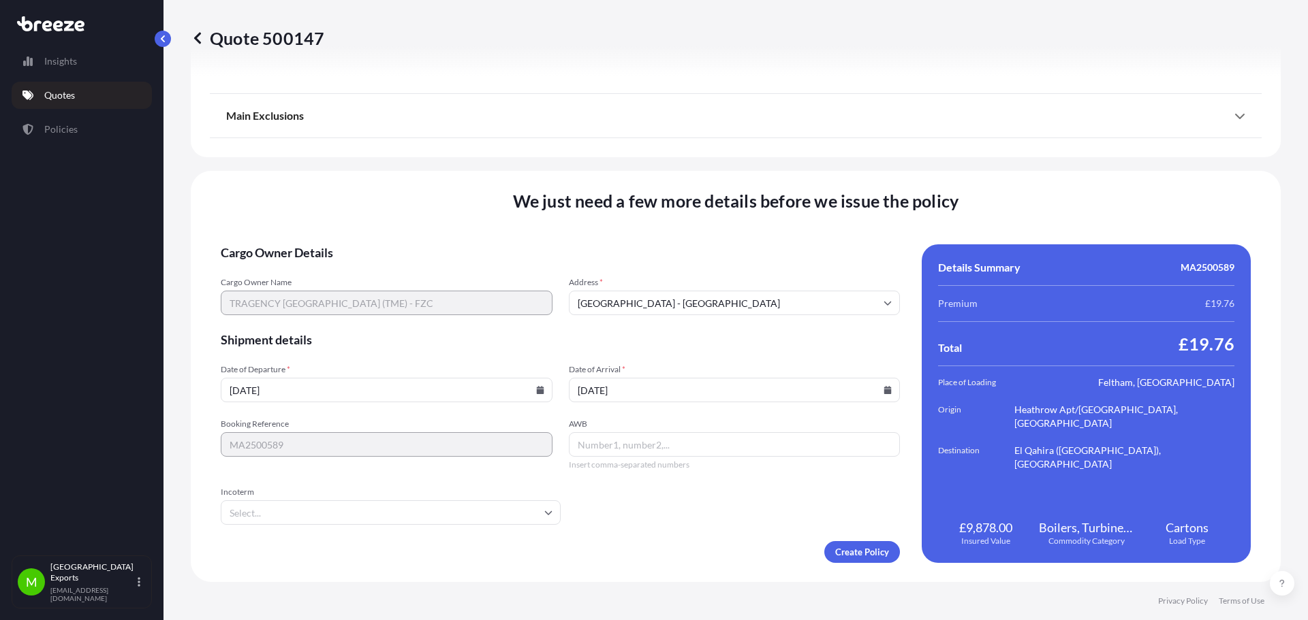
click at [652, 442] on input "AWB" at bounding box center [735, 444] width 332 height 25
type input "60750747631"
click at [516, 517] on input "Incoterm" at bounding box center [391, 513] width 340 height 25
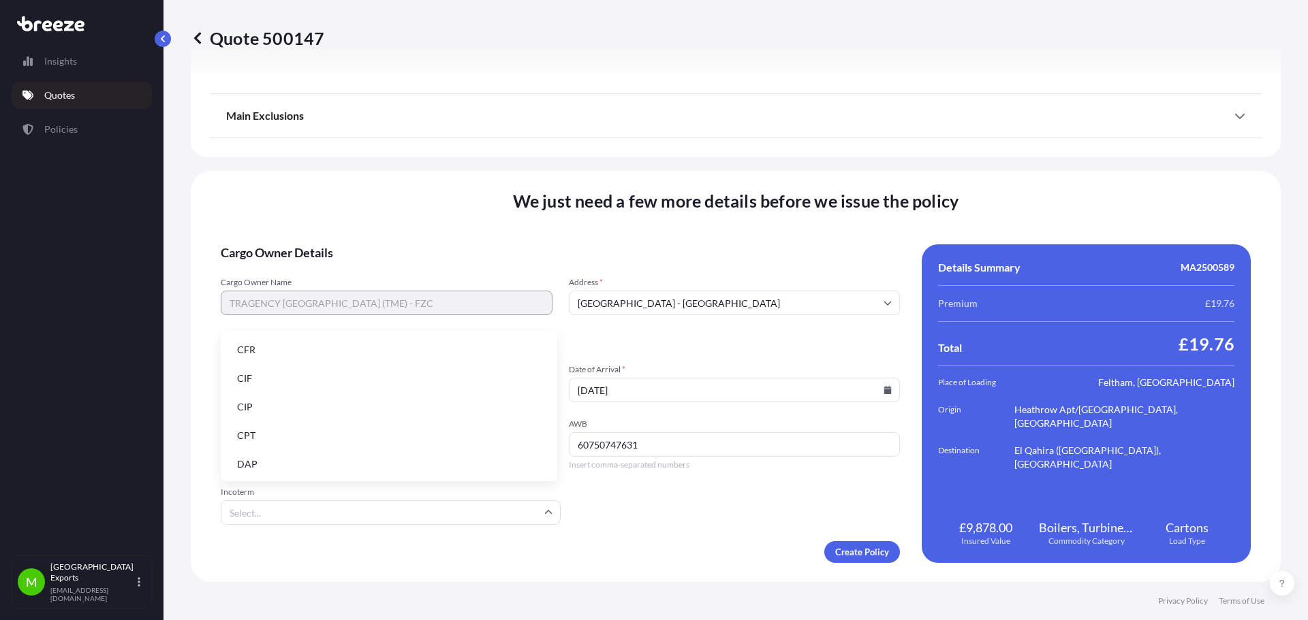
click at [391, 379] on li "CIF" at bounding box center [389, 379] width 326 height 26
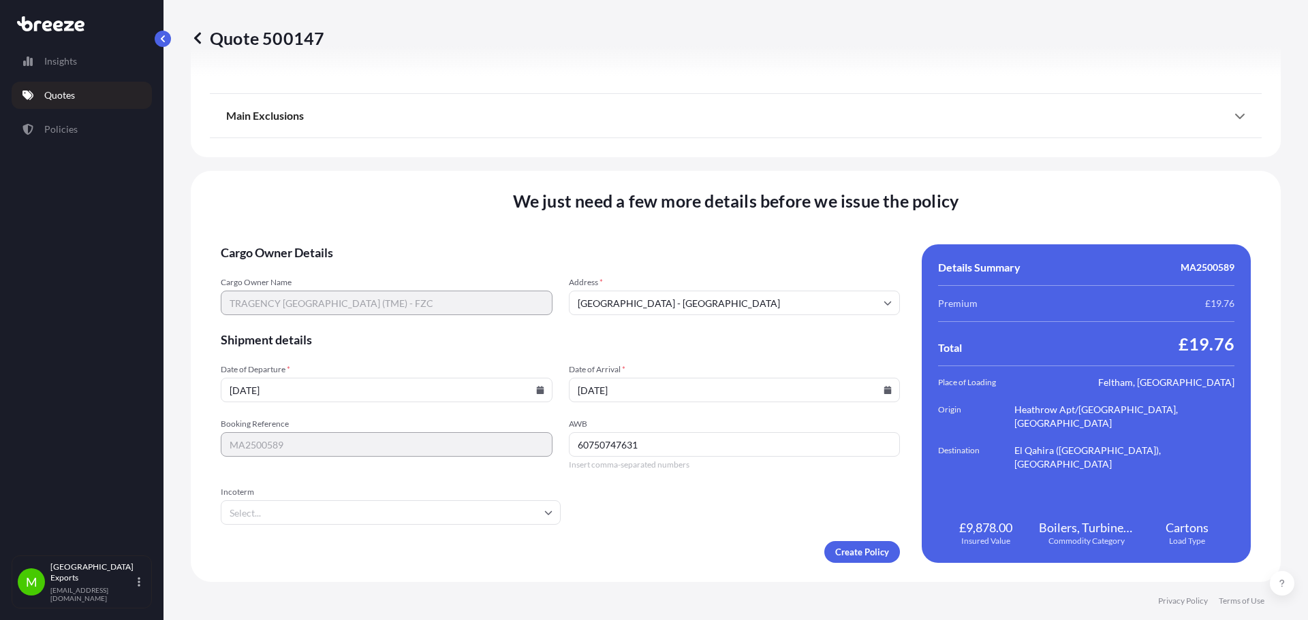
type input "CIF"
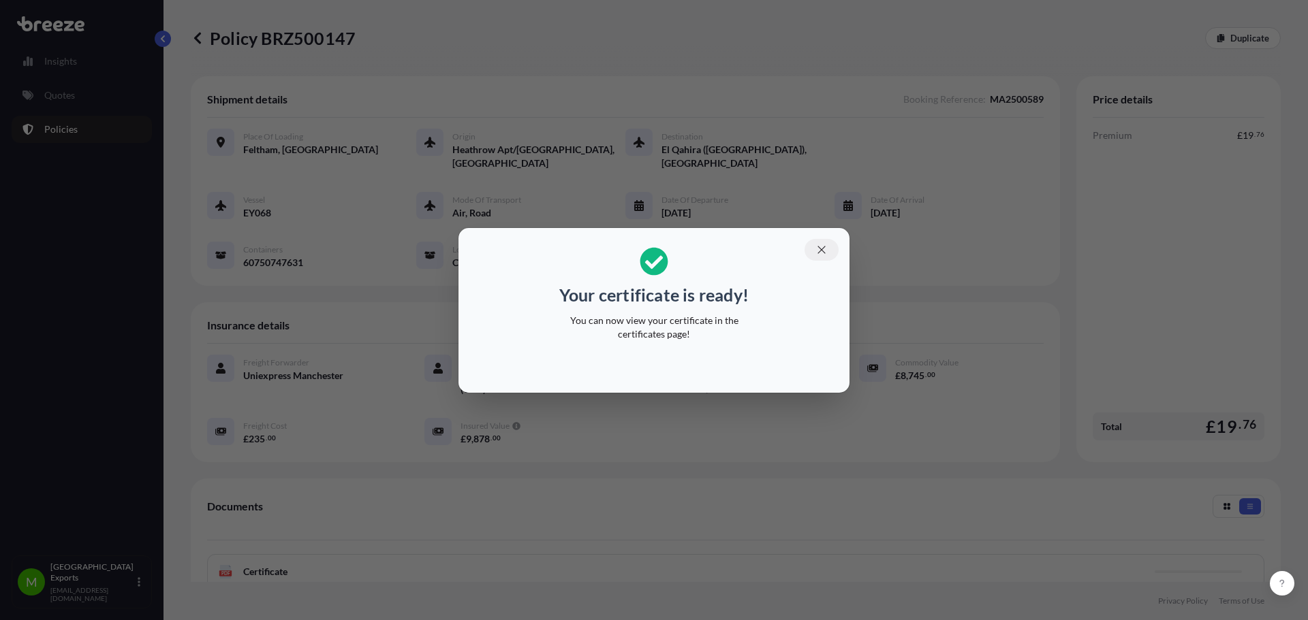
click at [822, 247] on icon "button" at bounding box center [821, 250] width 12 height 12
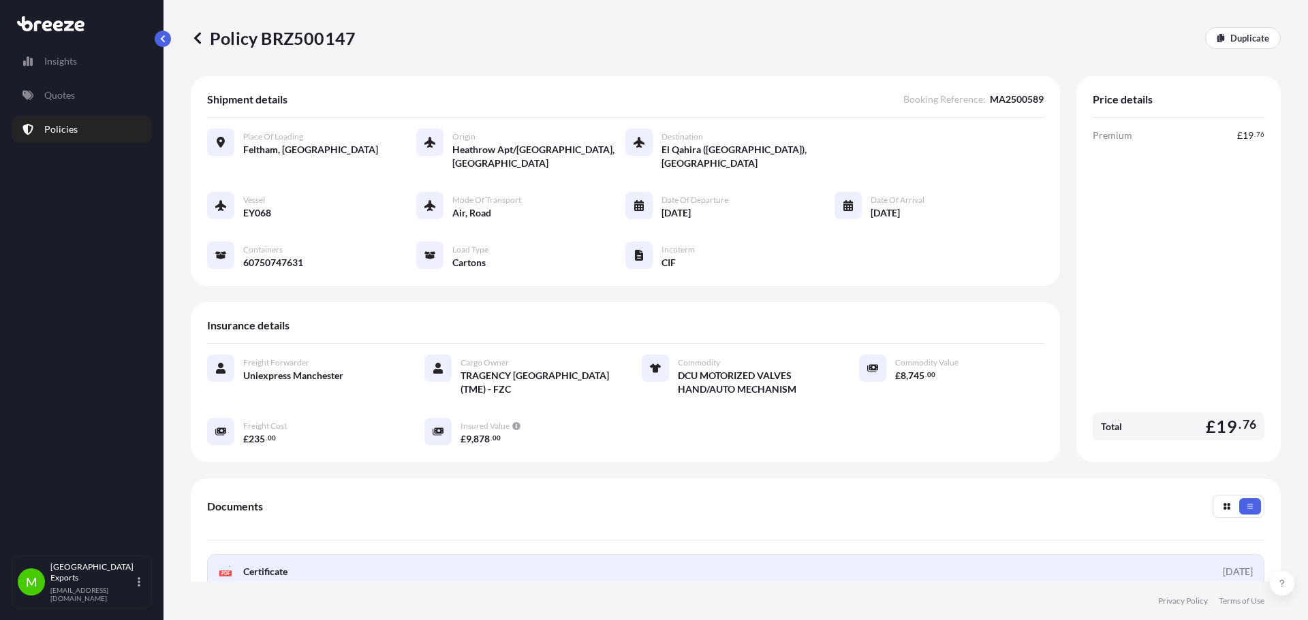
click at [1096, 556] on link "PDF Certificate [DATE]" at bounding box center [735, 571] width 1057 height 35
